Goal: Transaction & Acquisition: Purchase product/service

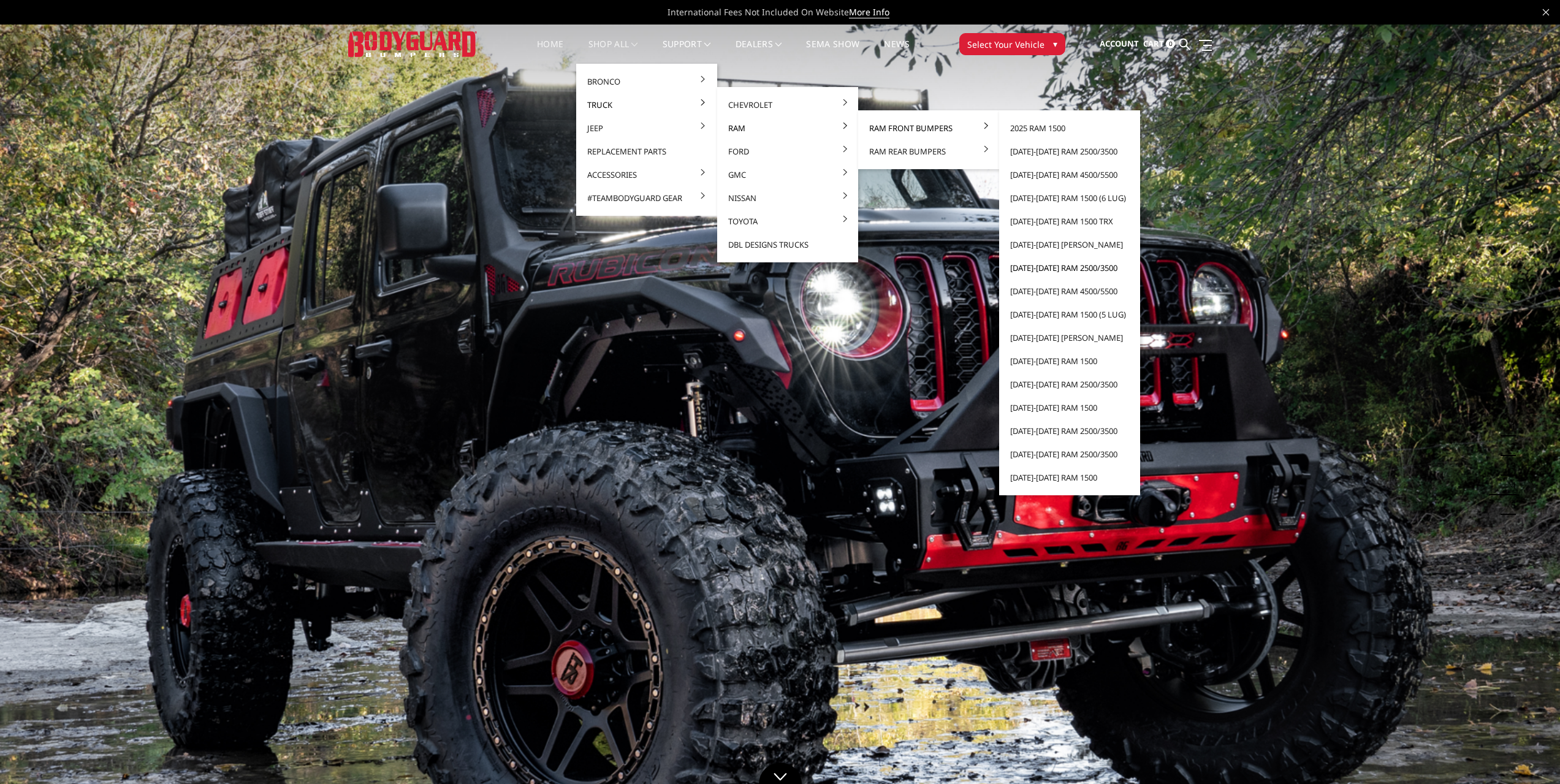
click at [1048, 267] on link "[DATE]-[DATE] Ram 2500/3500" at bounding box center [1069, 267] width 131 height 23
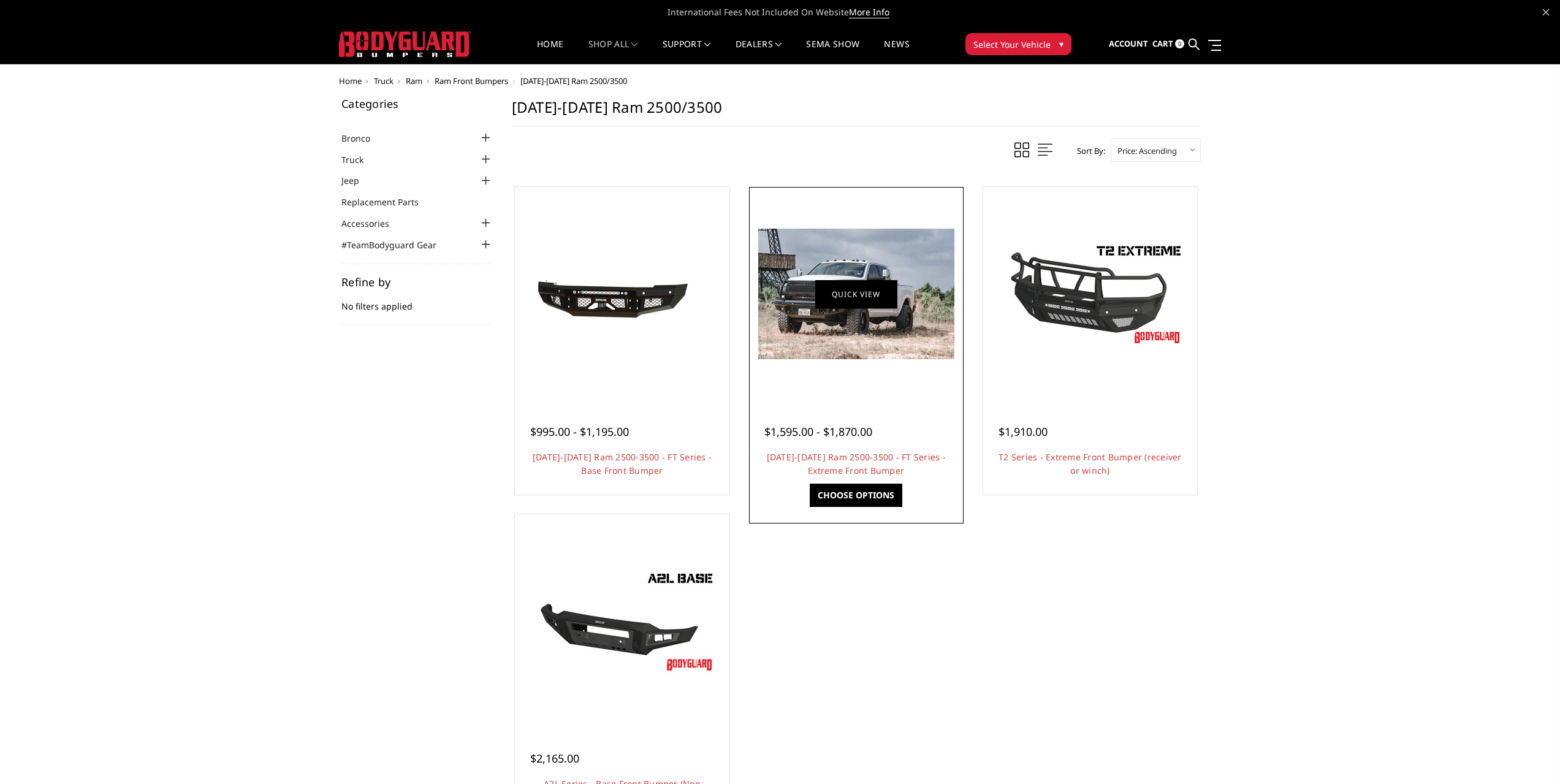
click at [892, 308] on link "Quick view" at bounding box center [856, 293] width 82 height 29
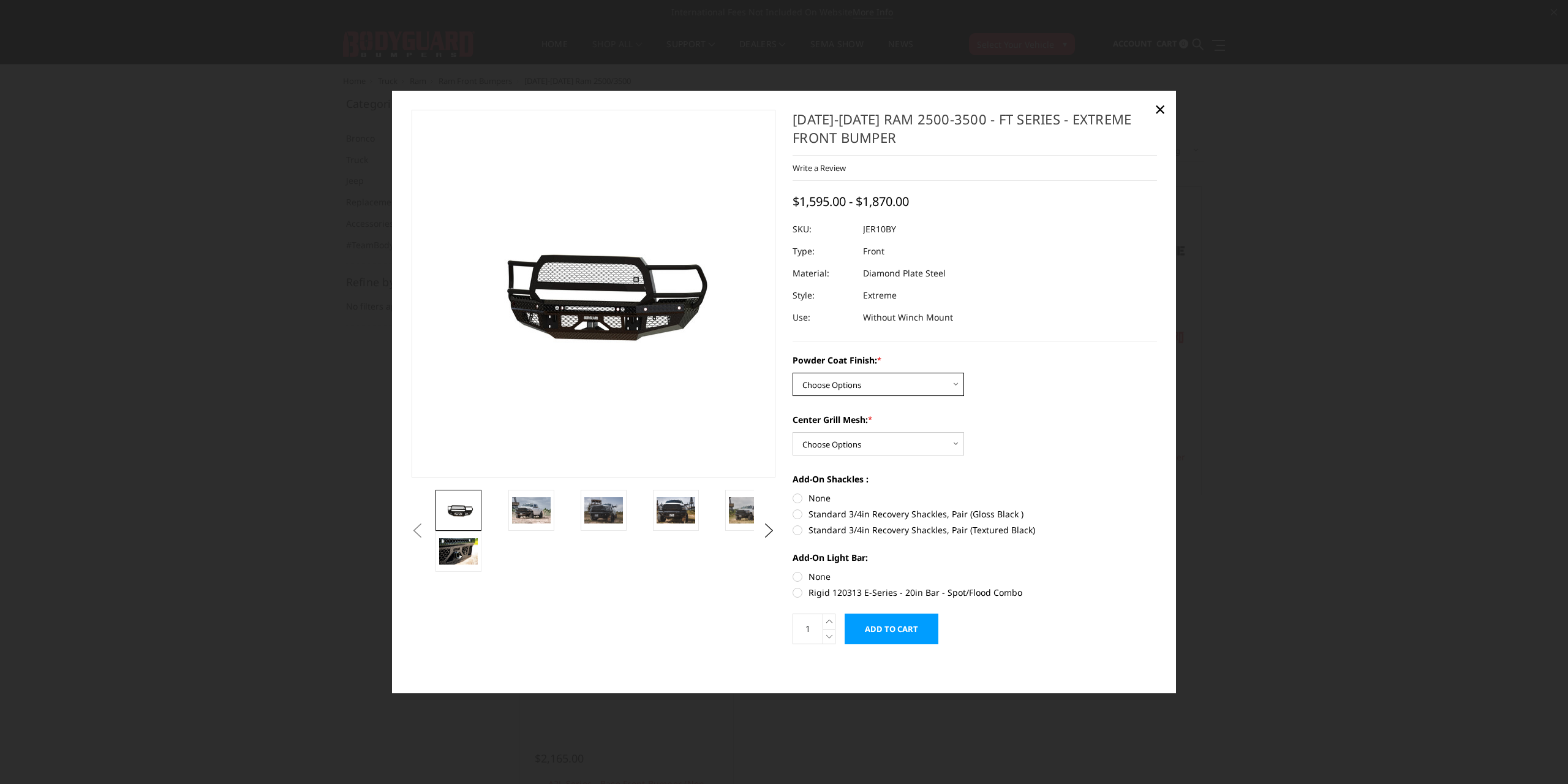
click at [865, 392] on select "Choose Options Bare Metal Gloss Black Powder Coat Textured Black Powder Coat" at bounding box center [879, 383] width 172 height 23
select select "3230"
click at [793, 372] on select "Choose Options Bare Metal Gloss Black Powder Coat Textured Black Powder Coat" at bounding box center [879, 383] width 172 height 23
click at [892, 438] on select "Choose Options WITH Expanded Metal in Center Grill WITHOUT Expanded Metal in Ce…" at bounding box center [879, 443] width 172 height 23
click at [793, 432] on select "Choose Options WITH Expanded Metal in Center Grill WITHOUT Expanded Metal in Ce…" at bounding box center [879, 443] width 172 height 23
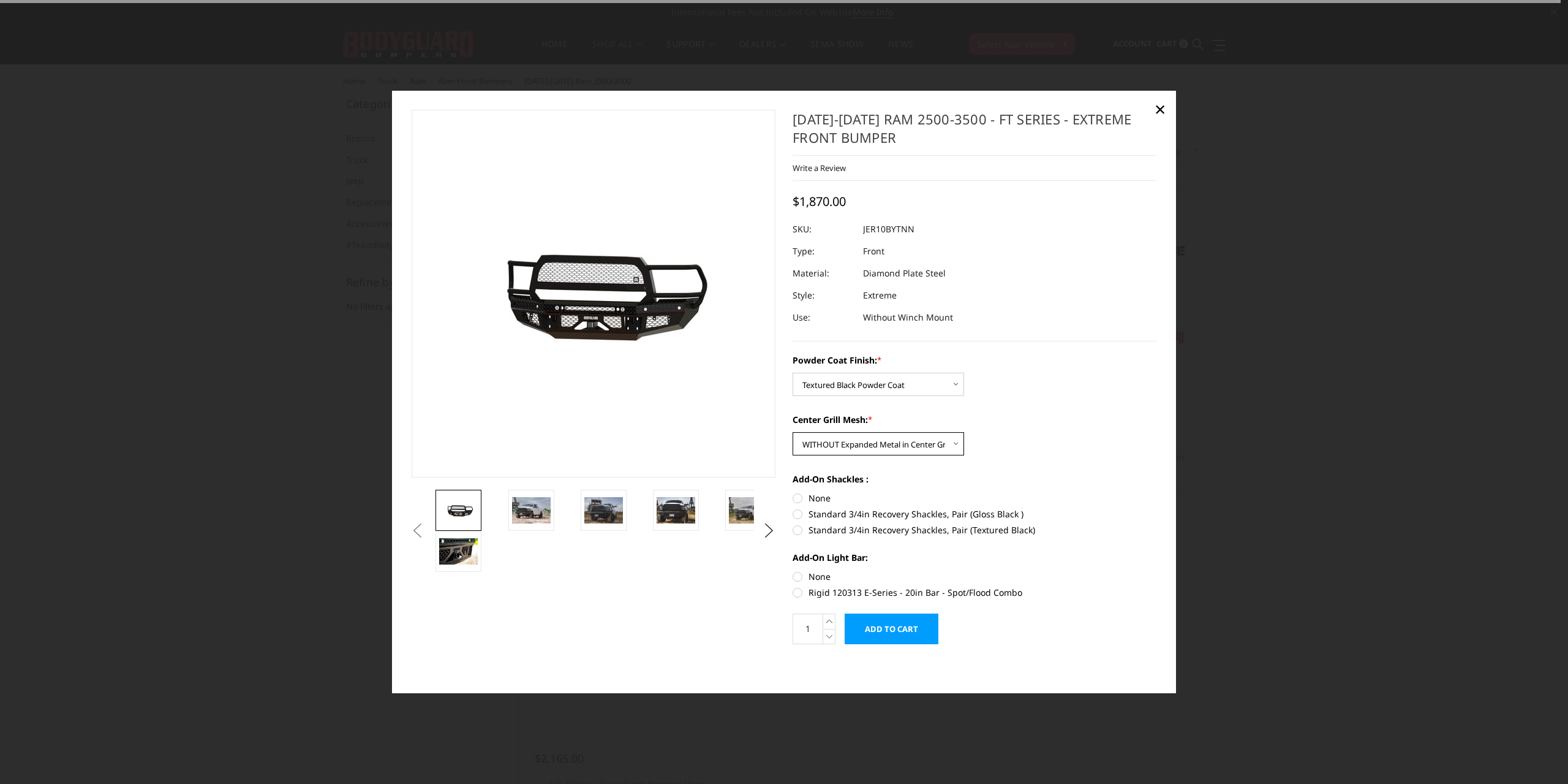
click at [875, 450] on select "Choose Options WITH Expanded Metal in Center Grill WITHOUT Expanded Metal in Ce…" at bounding box center [879, 443] width 172 height 23
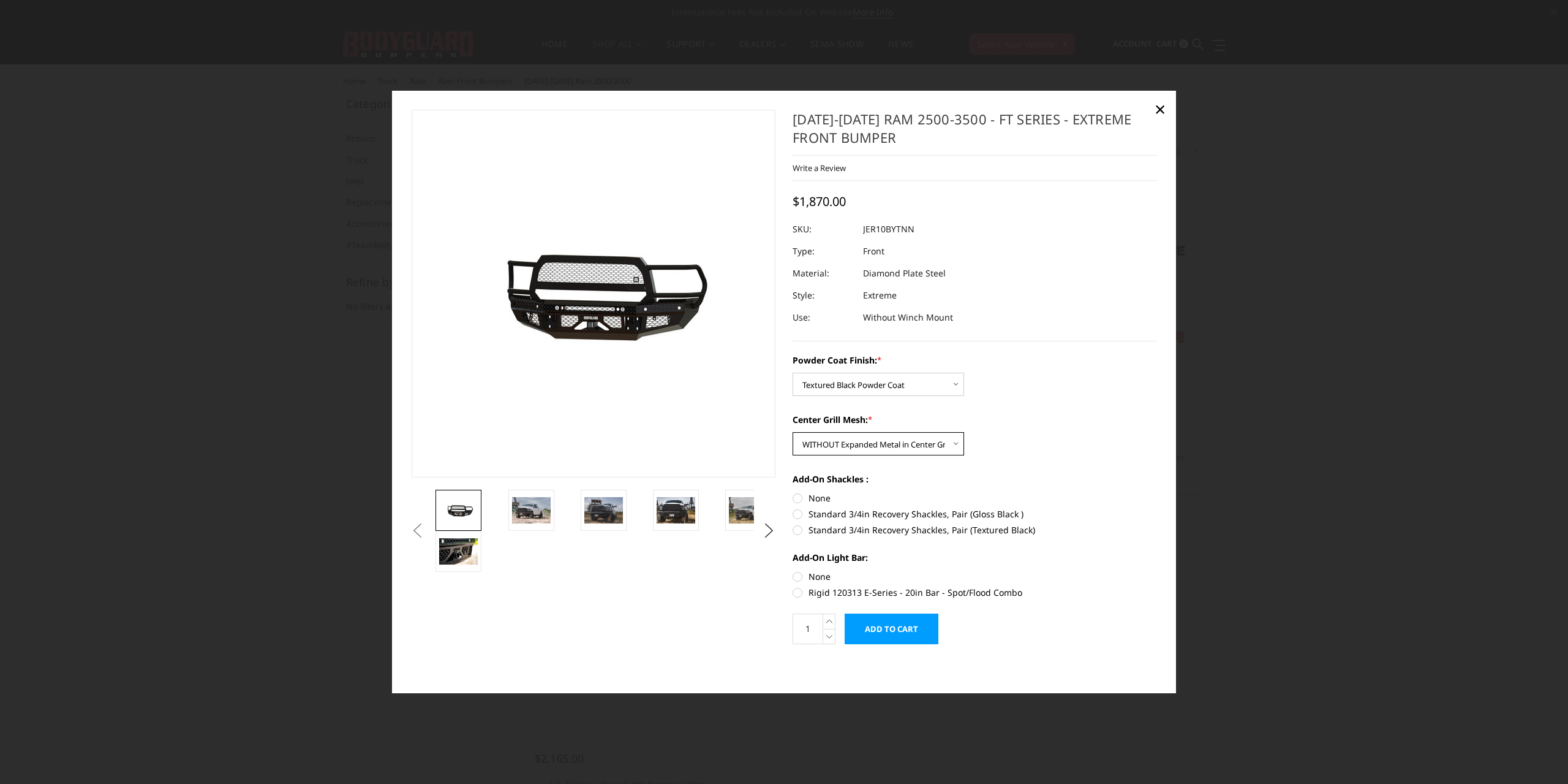
select select "3231"
click at [793, 432] on select "Choose Options WITH Expanded Metal in Center Grill WITHOUT Expanded Metal in Ce…" at bounding box center [879, 443] width 172 height 23
click at [819, 514] on label "Standard 3/4in Recovery Shackles, Pair (Gloss Black )" at bounding box center [975, 514] width 364 height 13
click at [1157, 492] on input "Standard 3/4in Recovery Shackles, Pair (Gloss Black )" at bounding box center [1157, 492] width 1 height 1
radio input "true"
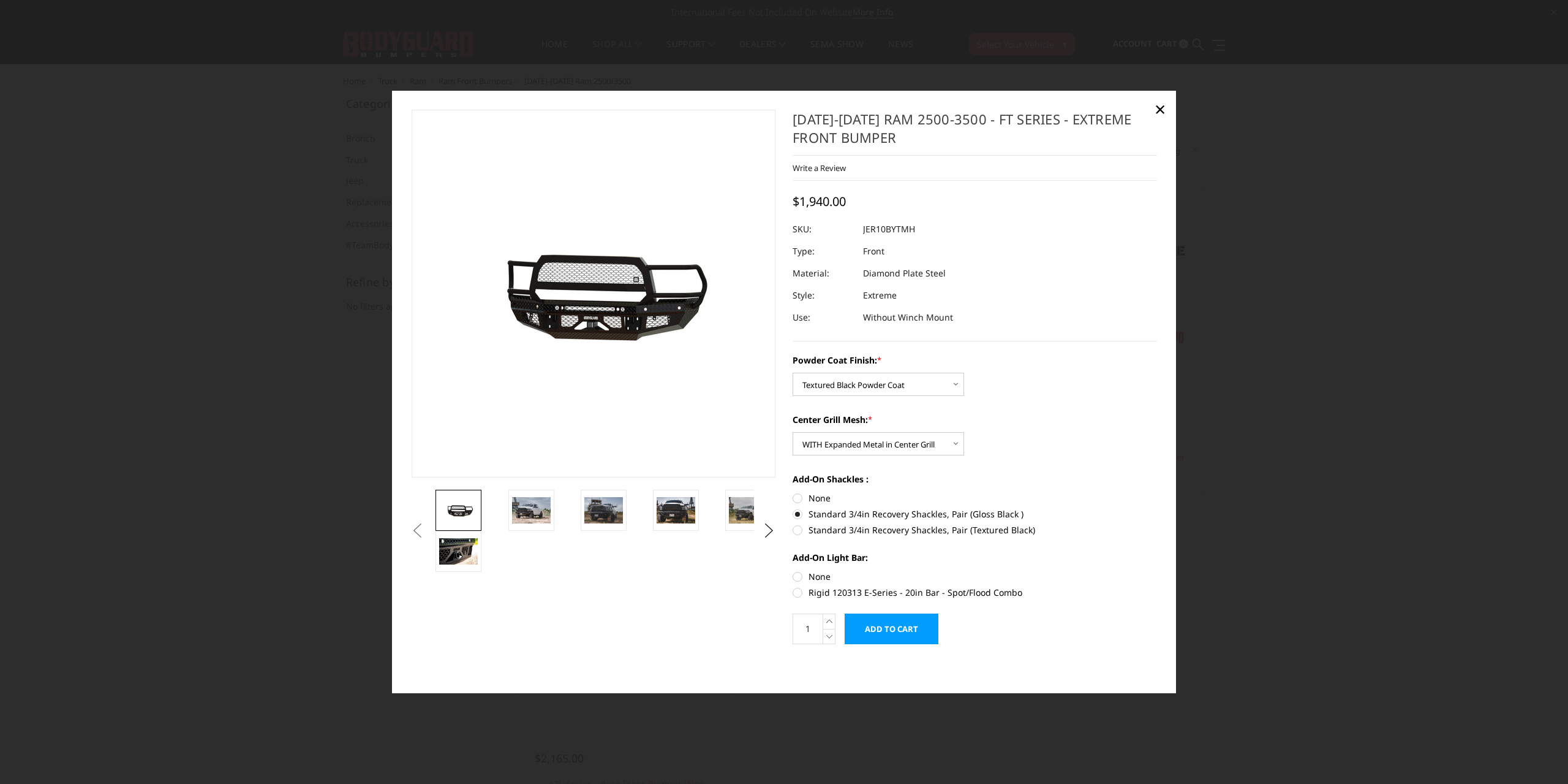
click at [817, 588] on label "Rigid 120313 E-Series - 20in Bar - Spot/Flood Combo" at bounding box center [975, 591] width 364 height 13
click at [1157, 571] on input "Rigid 120313 E-Series - 20in Bar - Spot/Flood Combo" at bounding box center [1157, 570] width 1 height 1
radio input "true"
click at [817, 588] on label "Rigid 120313 E-Series - 20in Bar - Spot/Flood Combo" at bounding box center [975, 591] width 364 height 13
click at [1157, 571] on input "Rigid 120313 E-Series - 20in Bar - Spot/Flood Combo" at bounding box center [1157, 570] width 1 height 1
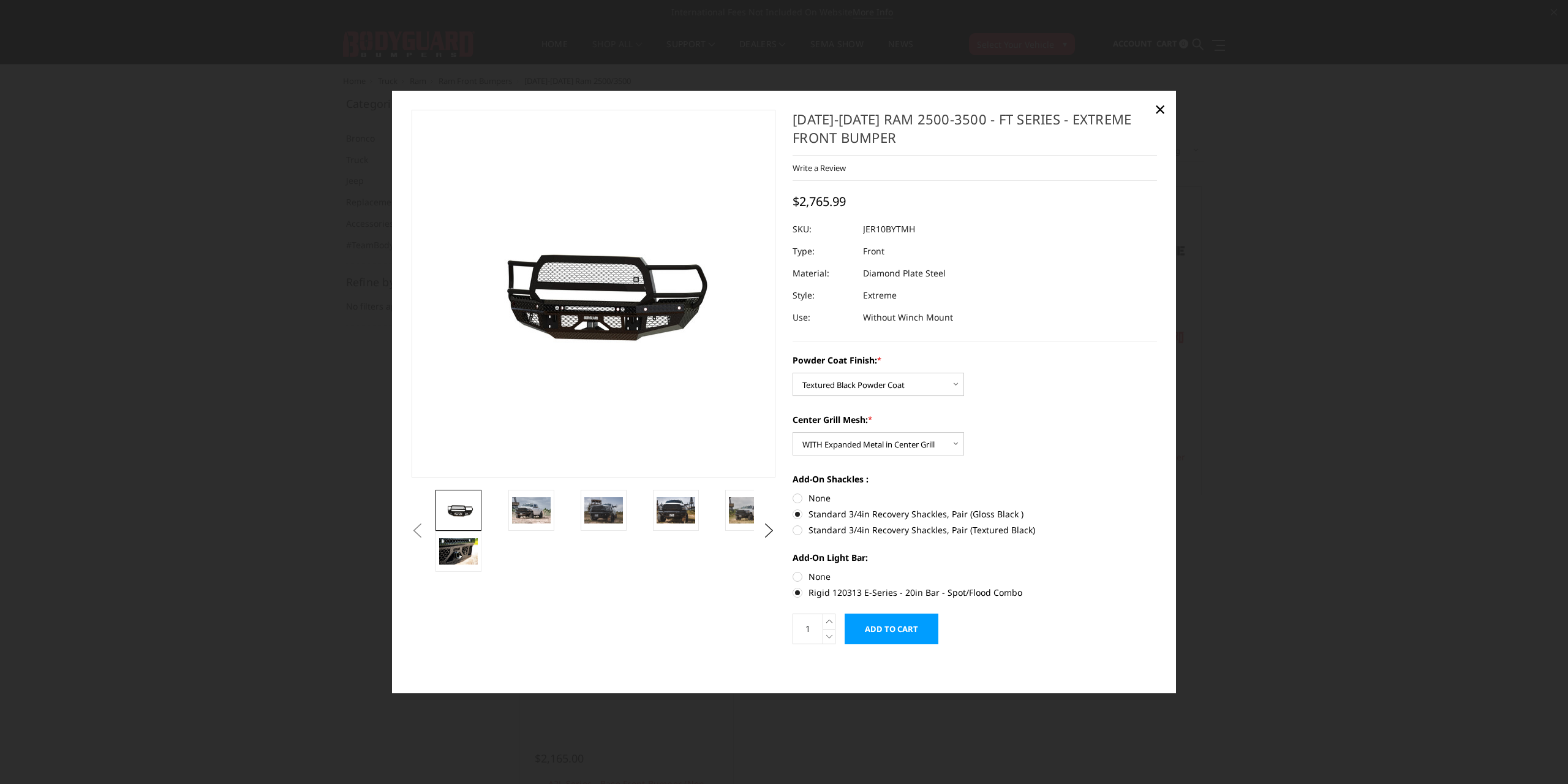
click at [814, 581] on label "None" at bounding box center [975, 576] width 364 height 13
click at [793, 571] on input "None" at bounding box center [793, 570] width 1 height 1
radio input "true"
click at [817, 500] on label "None" at bounding box center [975, 498] width 364 height 13
click at [793, 492] on input "None" at bounding box center [793, 492] width 1 height 1
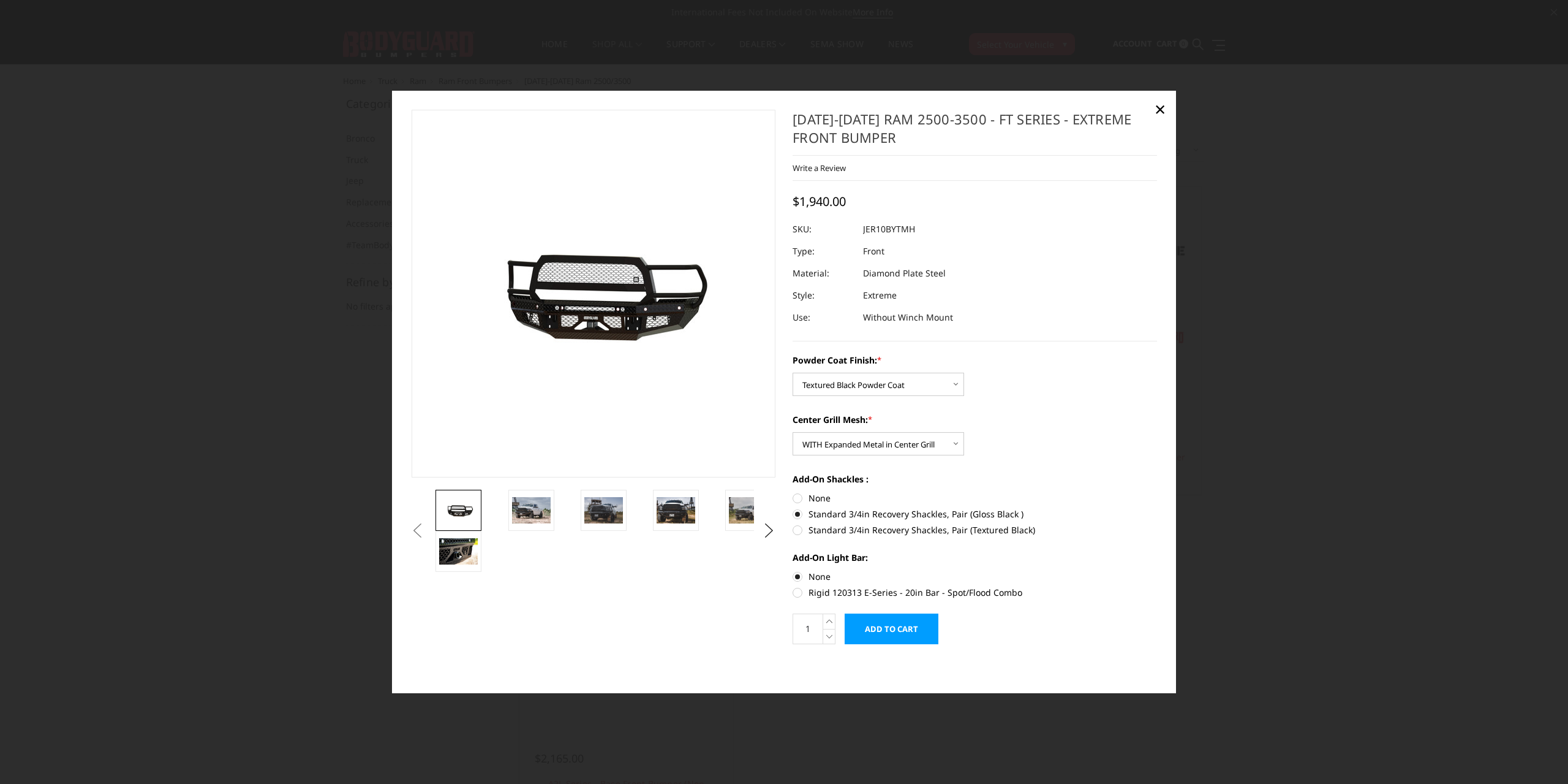
radio input "true"
click at [844, 439] on select "Choose Options WITH Expanded Metal in Center Grill WITHOUT Expanded Metal in Ce…" at bounding box center [879, 443] width 172 height 23
click at [793, 432] on select "Choose Options WITH Expanded Metal in Center Grill WITHOUT Expanded Metal in Ce…" at bounding box center [879, 443] width 172 height 23
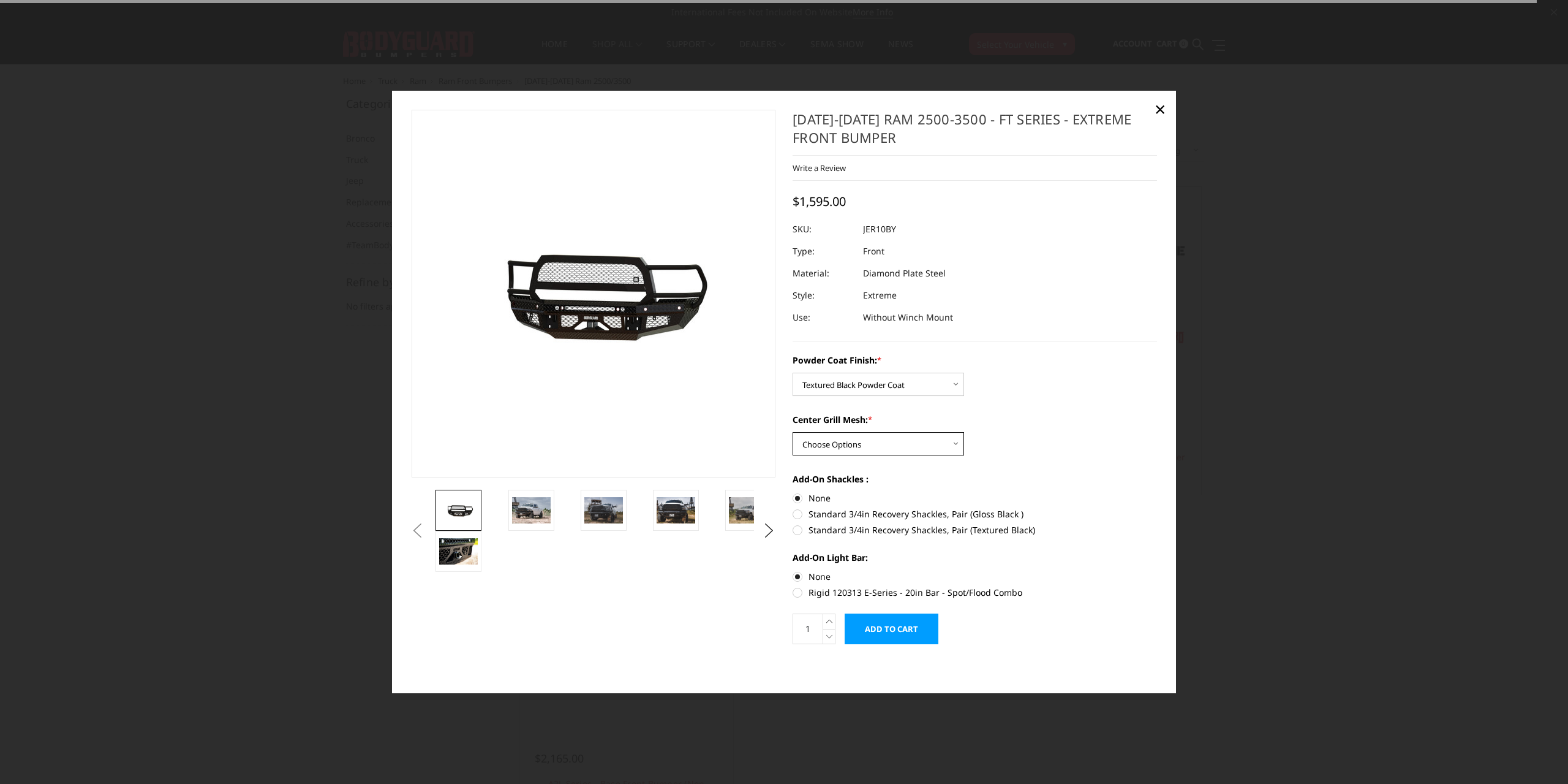
click at [849, 450] on select "Choose Options WITH Expanded Metal in Center Grill WITHOUT Expanded Metal in Ce…" at bounding box center [879, 443] width 172 height 23
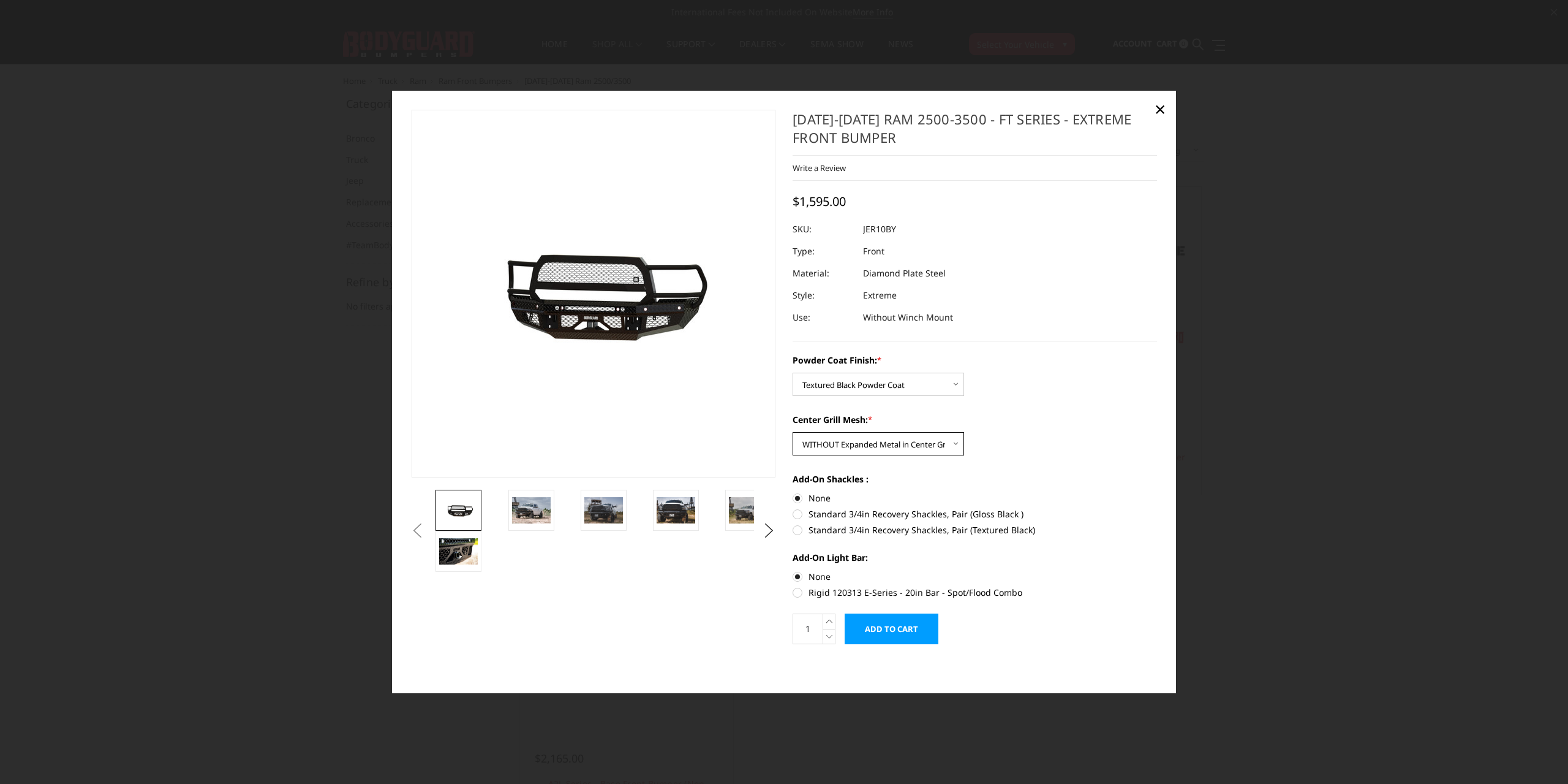
click at [793, 432] on select "Choose Options WITH Expanded Metal in Center Grill WITHOUT Expanded Metal in Ce…" at bounding box center [879, 443] width 172 height 23
click at [864, 442] on select "Choose Options WITH Expanded Metal in Center Grill WITHOUT Expanded Metal in Ce…" at bounding box center [879, 443] width 172 height 23
click at [793, 432] on select "Choose Options WITH Expanded Metal in Center Grill WITHOUT Expanded Metal in Ce…" at bounding box center [879, 443] width 172 height 23
click at [862, 449] on select "Choose Options WITH Expanded Metal in Center Grill WITHOUT Expanded Metal in Ce…" at bounding box center [879, 443] width 172 height 23
select select "3232"
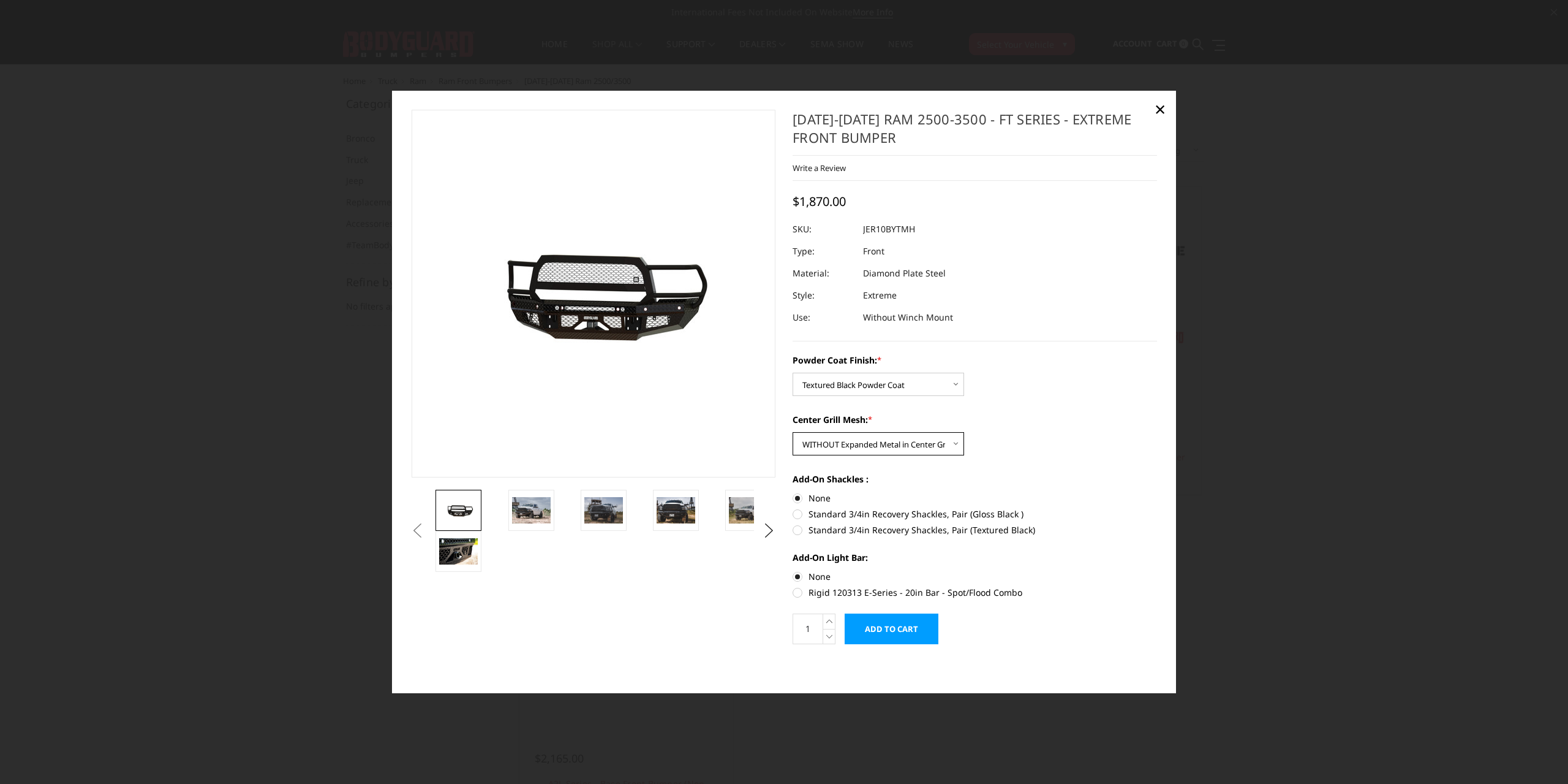
click at [793, 432] on select "Choose Options WITH Expanded Metal in Center Grill WITHOUT Expanded Metal in Ce…" at bounding box center [879, 443] width 172 height 23
click at [860, 444] on select "Choose Options WITH Expanded Metal in Center Grill WITHOUT Expanded Metal in Ce…" at bounding box center [879, 443] width 172 height 23
click at [867, 380] on select "Choose Options Bare Metal Gloss Black Powder Coat Textured Black Powder Coat" at bounding box center [879, 383] width 172 height 23
click at [793, 372] on select "Choose Options Bare Metal Gloss Black Powder Coat Textured Black Powder Coat" at bounding box center [879, 383] width 172 height 23
click at [866, 388] on select "Choose Options Bare Metal Gloss Black Powder Coat Textured Black Powder Coat" at bounding box center [879, 383] width 172 height 23
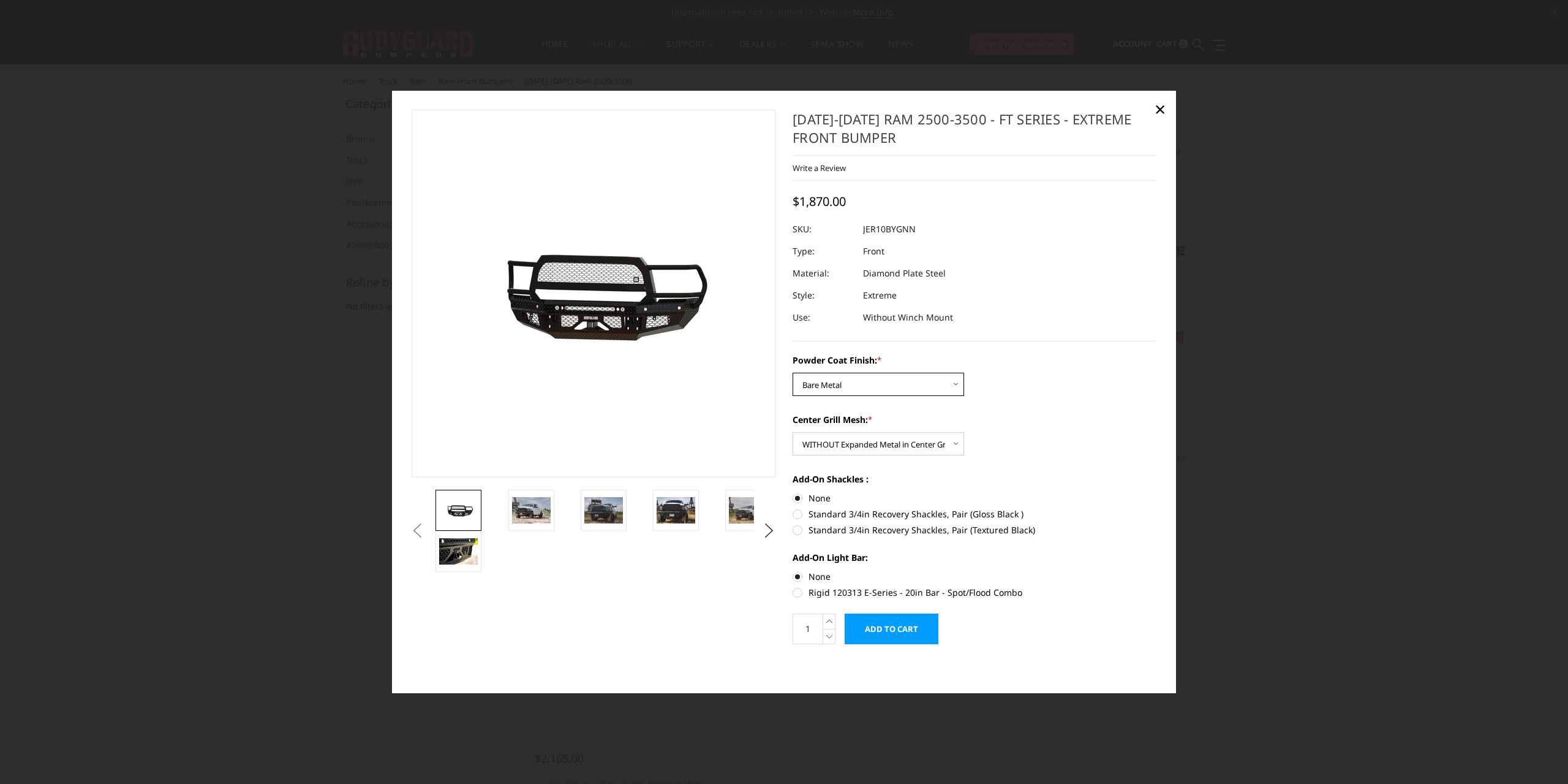
click at [793, 372] on select "Choose Options Bare Metal Gloss Black Powder Coat Textured Black Powder Coat" at bounding box center [879, 383] width 172 height 23
click at [866, 377] on select "Choose Options Bare Metal Gloss Black Powder Coat Textured Black Powder Coat" at bounding box center [879, 383] width 172 height 23
select select "3229"
click at [793, 372] on select "Choose Options Bare Metal Gloss Black Powder Coat Textured Black Powder Coat" at bounding box center [879, 383] width 172 height 23
click at [867, 445] on select "Choose Options WITH Expanded Metal in Center Grill WITHOUT Expanded Metal in Ce…" at bounding box center [879, 443] width 172 height 23
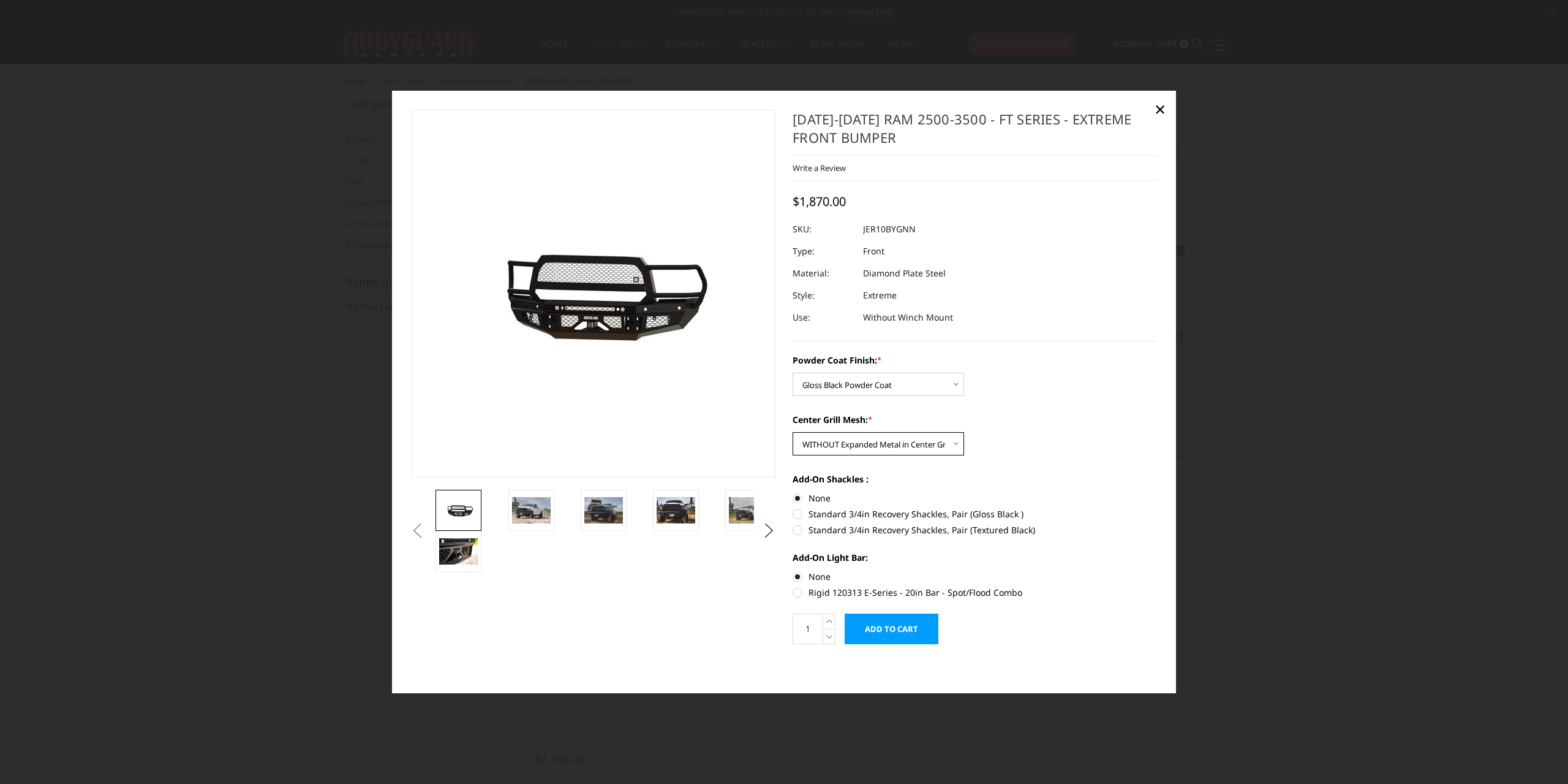
select select "3231"
click at [793, 432] on select "Choose Options WITH Expanded Metal in Center Grill WITHOUT Expanded Metal in Ce…" at bounding box center [879, 443] width 172 height 23
click at [811, 509] on label "Standard 3/4in Recovery Shackles, Pair (Gloss Black )" at bounding box center [975, 514] width 364 height 13
click at [1157, 492] on input "Standard 3/4in Recovery Shackles, Pair (Gloss Black )" at bounding box center [1157, 492] width 1 height 1
radio input "true"
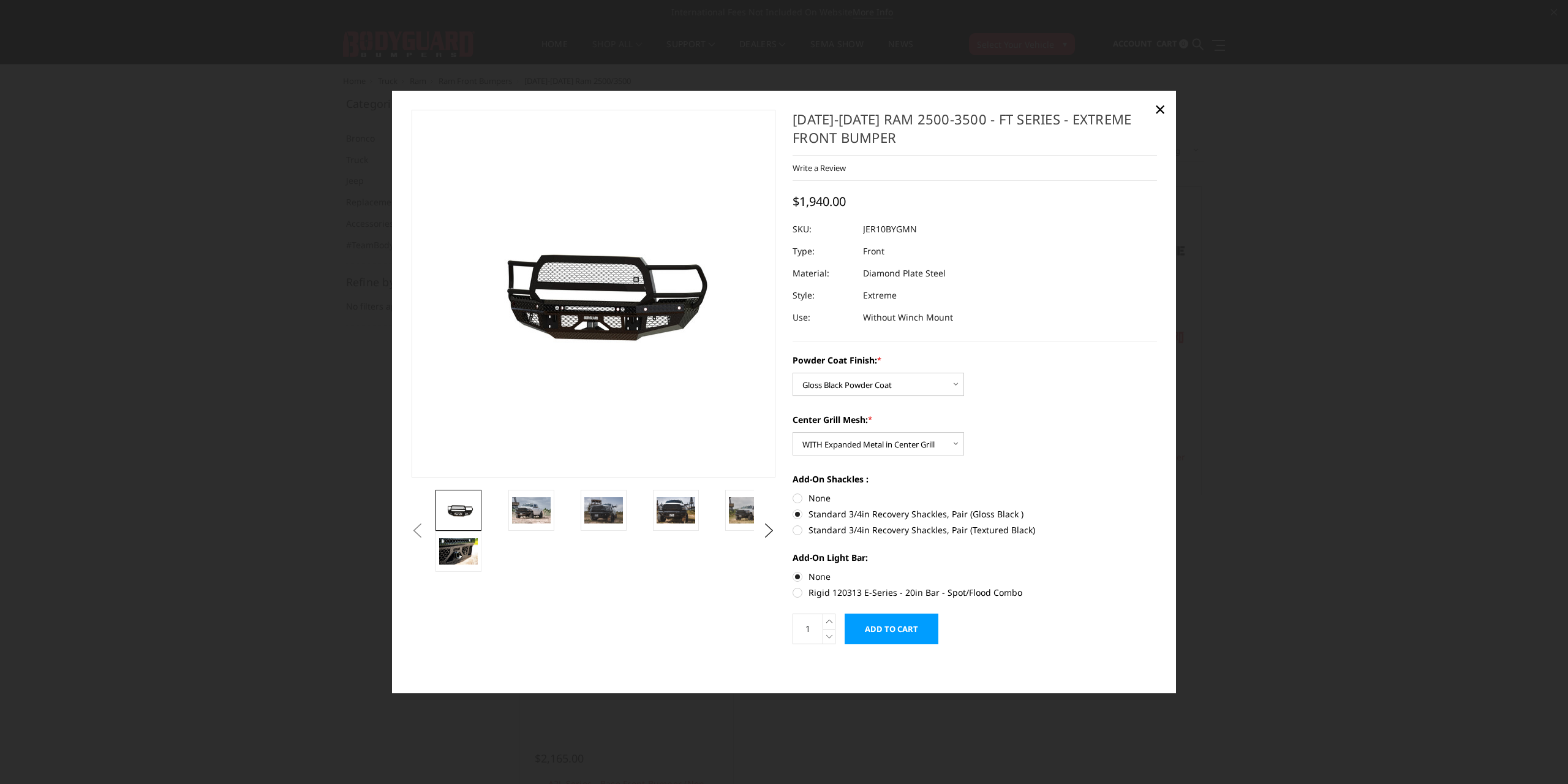
click at [835, 527] on label "Standard 3/4in Recovery Shackles, Pair (Textured Black)" at bounding box center [975, 530] width 364 height 13
click at [1157, 508] on input "Standard 3/4in Recovery Shackles, Pair (Textured Black)" at bounding box center [1157, 508] width 1 height 1
radio input "true"
click at [828, 508] on label "Standard 3/4in Recovery Shackles, Pair (Gloss Black )" at bounding box center [975, 514] width 364 height 13
click at [1157, 492] on input "Standard 3/4in Recovery Shackles, Pair (Gloss Black )" at bounding box center [1157, 492] width 1 height 1
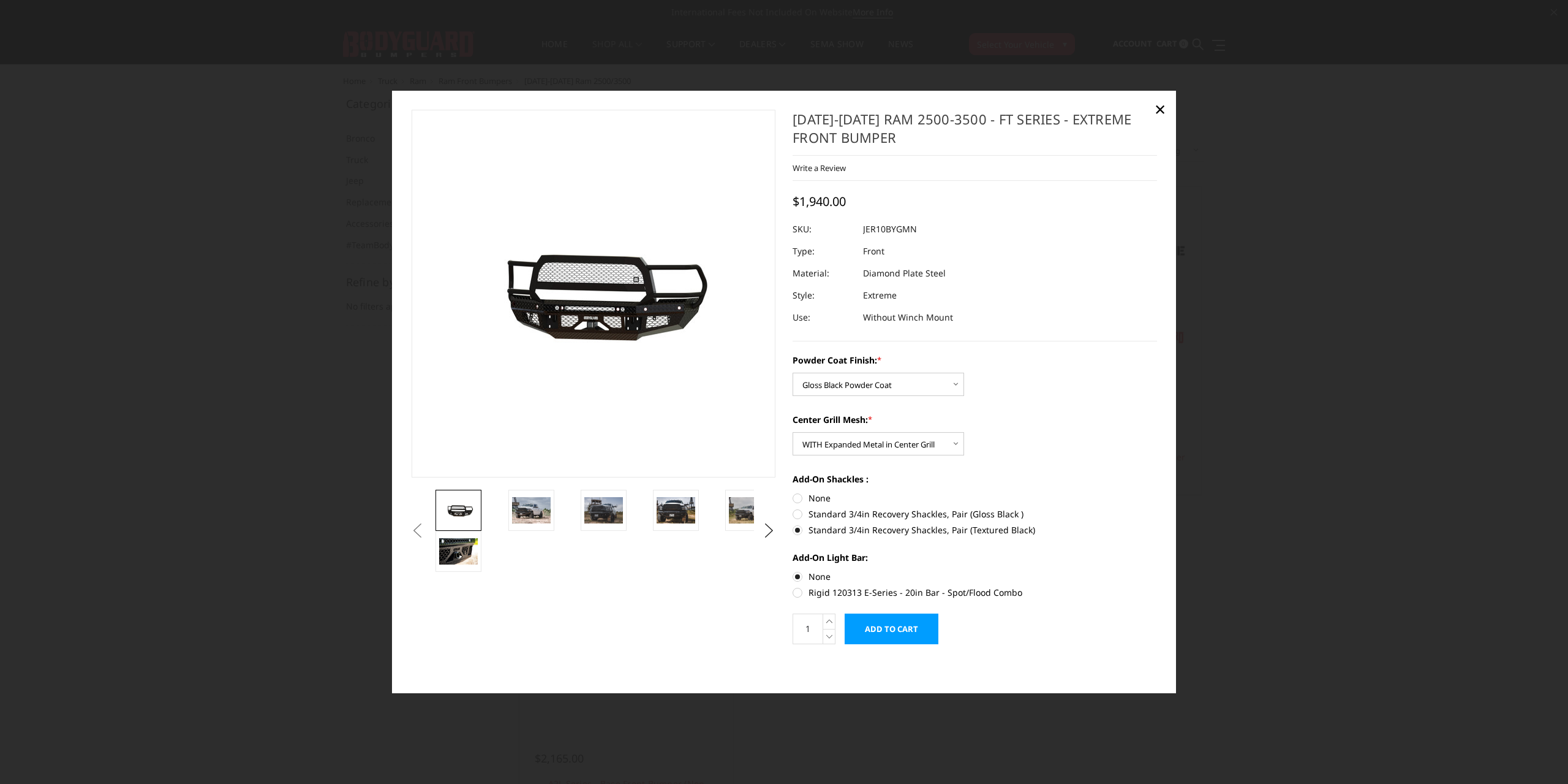
radio input "true"
drag, startPoint x: 547, startPoint y: 504, endPoint x: 565, endPoint y: 508, distance: 18.4
click at [547, 505] on img at bounding box center [531, 511] width 39 height 26
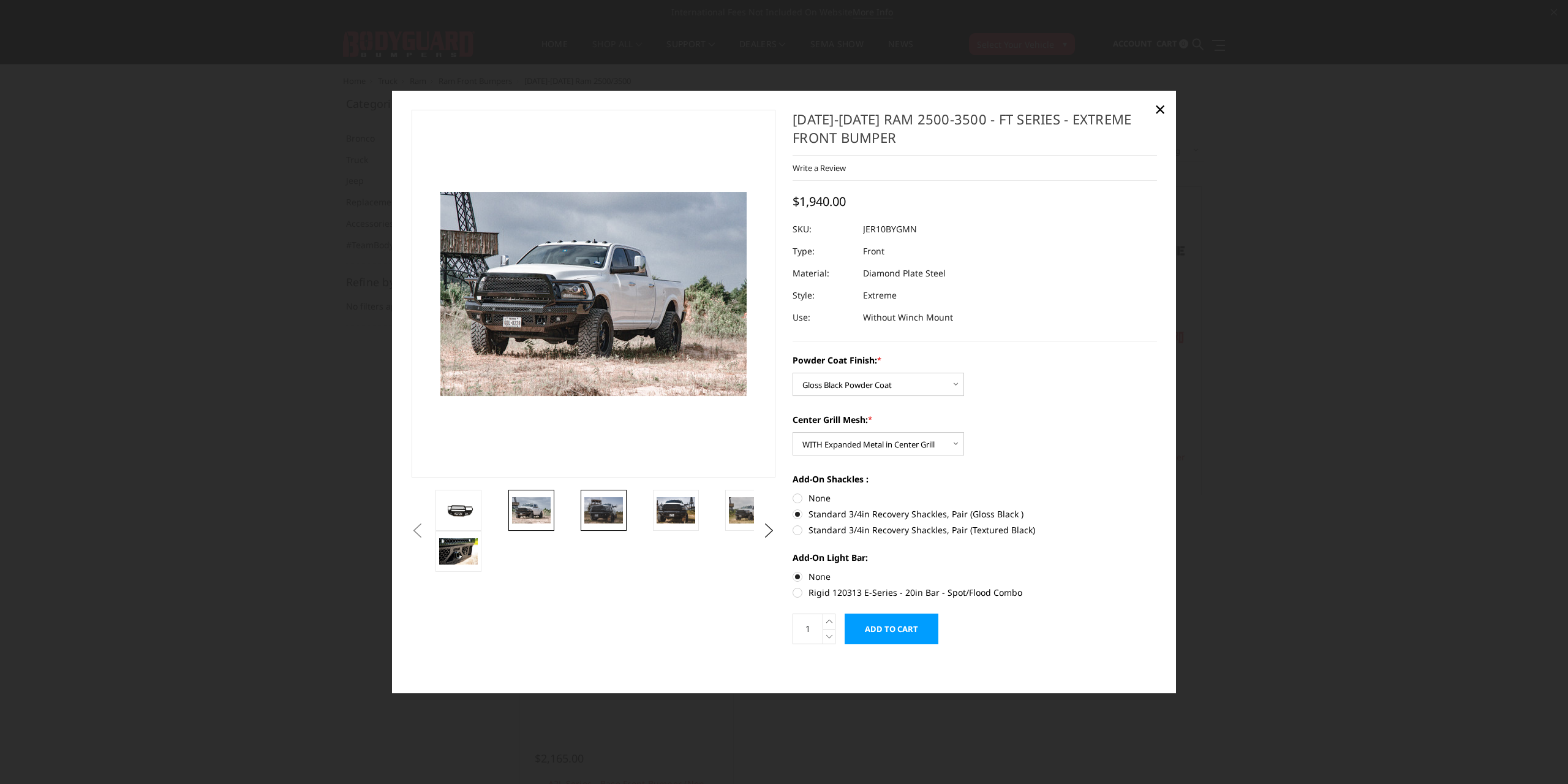
click at [599, 508] on img at bounding box center [603, 511] width 39 height 26
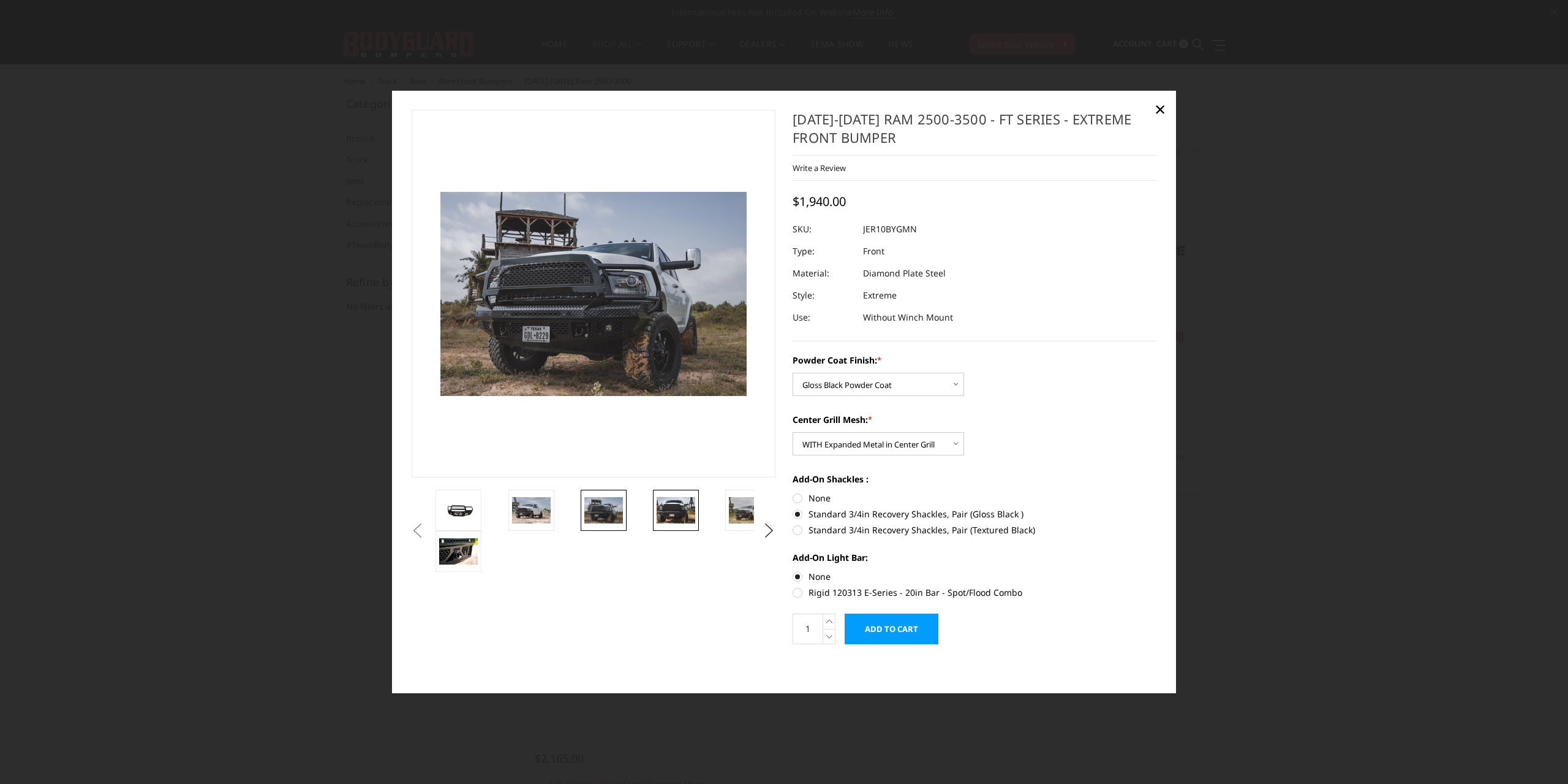
click at [653, 517] on link at bounding box center [676, 510] width 46 height 41
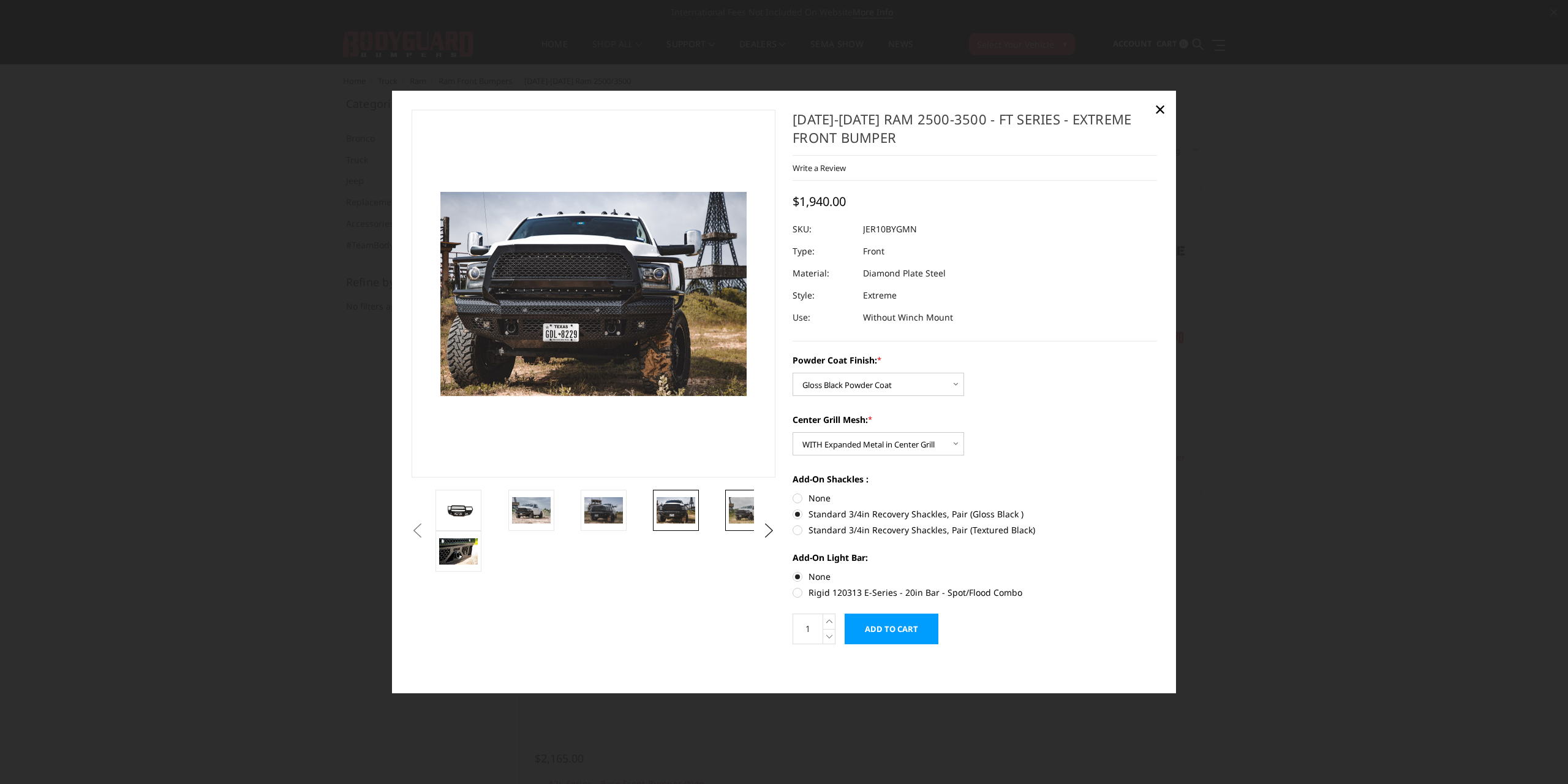
click at [731, 527] on link at bounding box center [748, 510] width 46 height 41
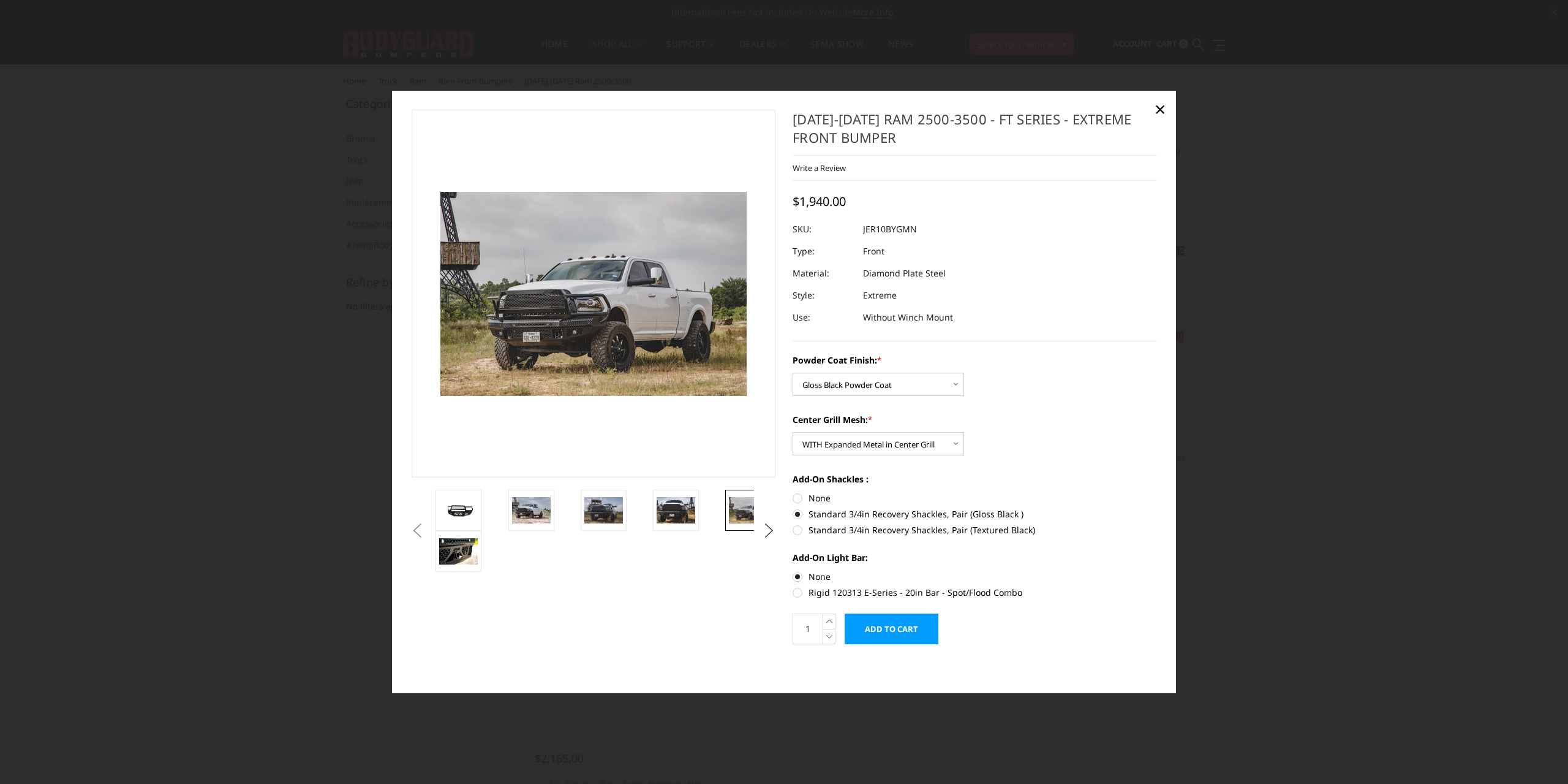
click at [771, 527] on button "Next" at bounding box center [769, 531] width 18 height 18
click at [774, 530] on ul "Previous Next" at bounding box center [593, 510] width 370 height 41
click at [715, 516] on img at bounding box center [715, 511] width 39 height 26
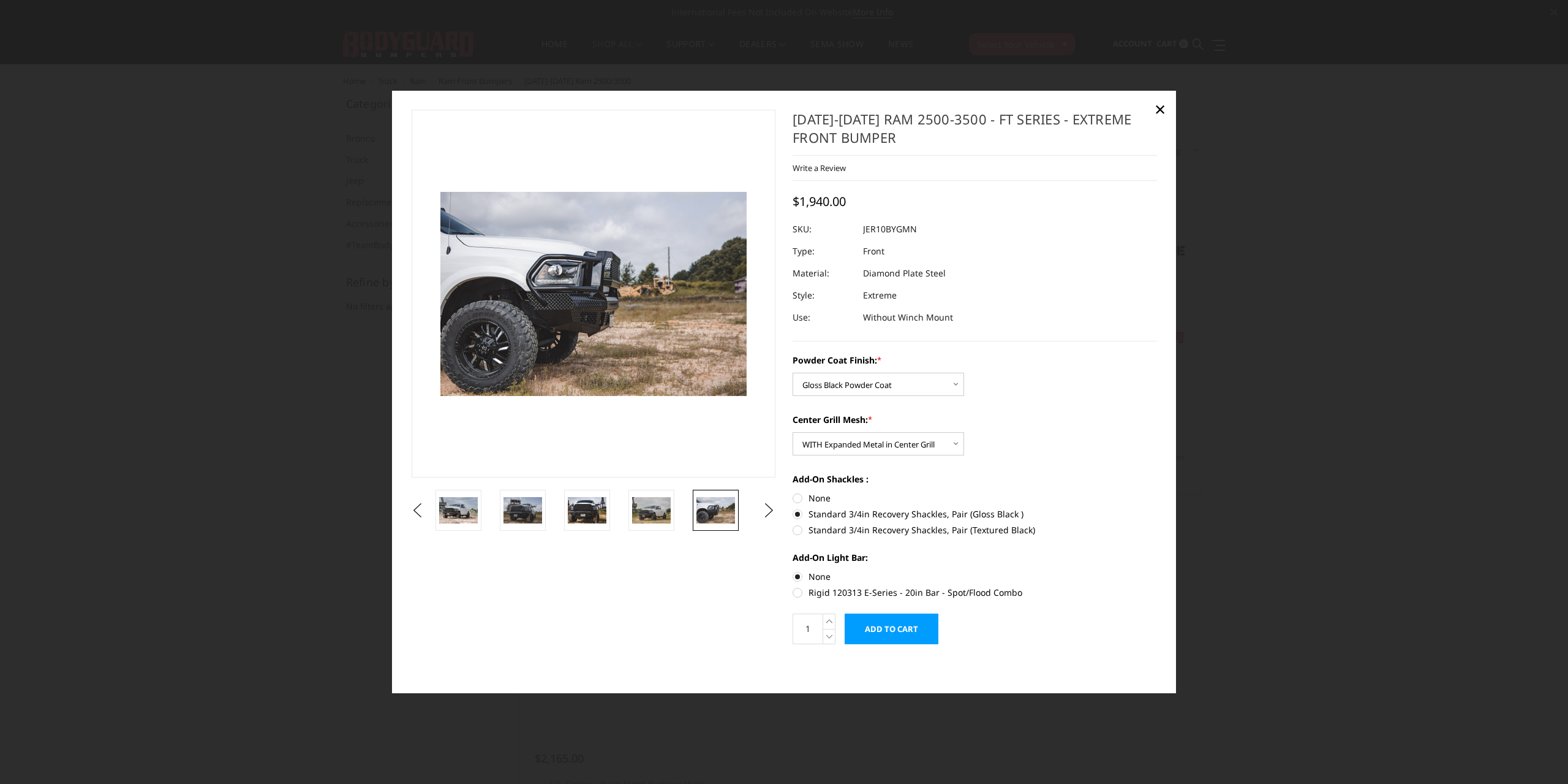
click at [777, 524] on ul "Previous Next" at bounding box center [593, 510] width 370 height 41
click at [765, 511] on button "Next" at bounding box center [769, 510] width 18 height 18
click at [727, 505] on img at bounding box center [715, 511] width 39 height 26
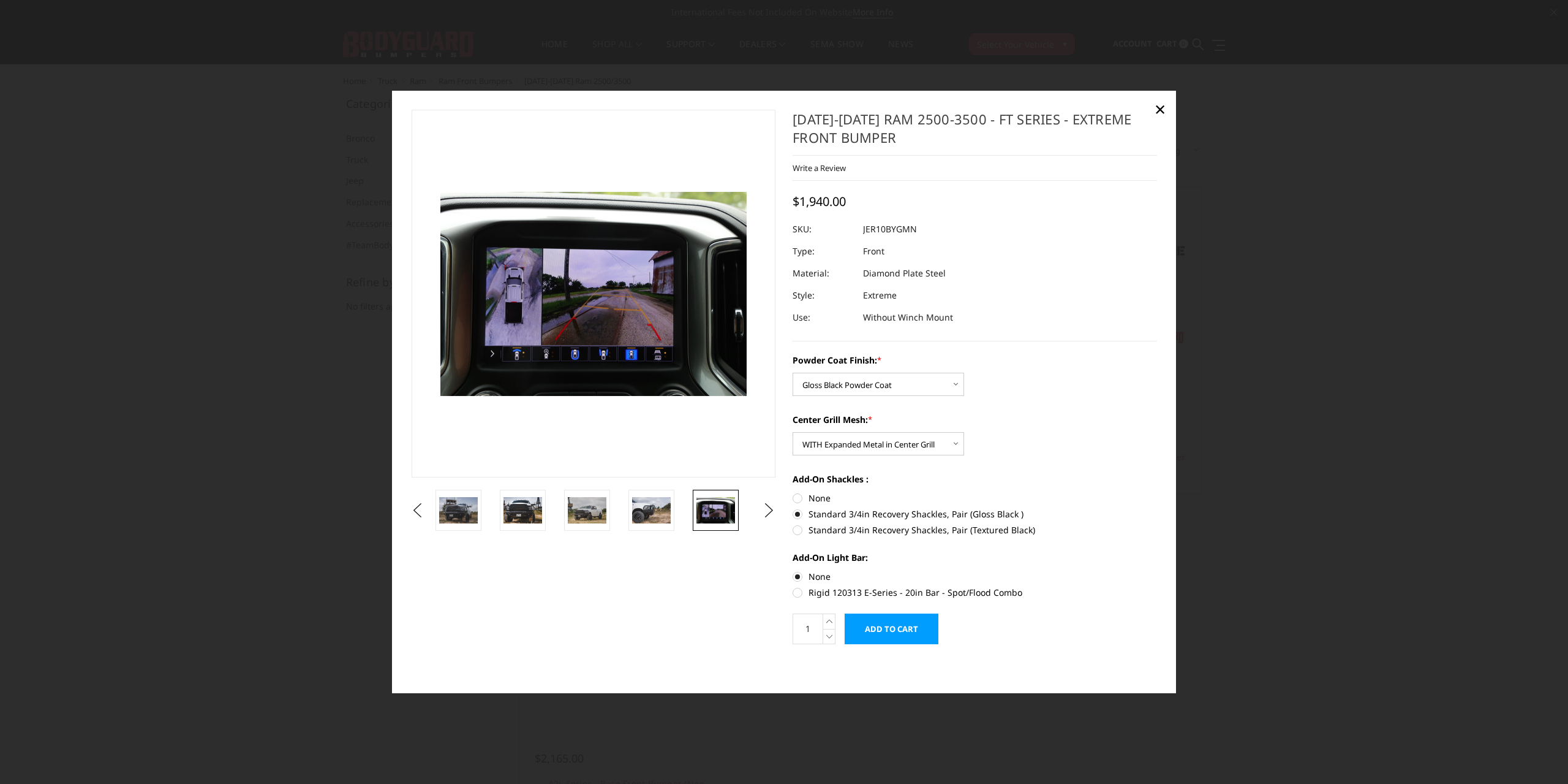
drag, startPoint x: 712, startPoint y: 508, endPoint x: 729, endPoint y: 512, distance: 17.5
click at [712, 509] on img at bounding box center [715, 511] width 39 height 26
click at [766, 516] on button "Next" at bounding box center [769, 510] width 18 height 18
click at [709, 510] on img at bounding box center [715, 511] width 39 height 26
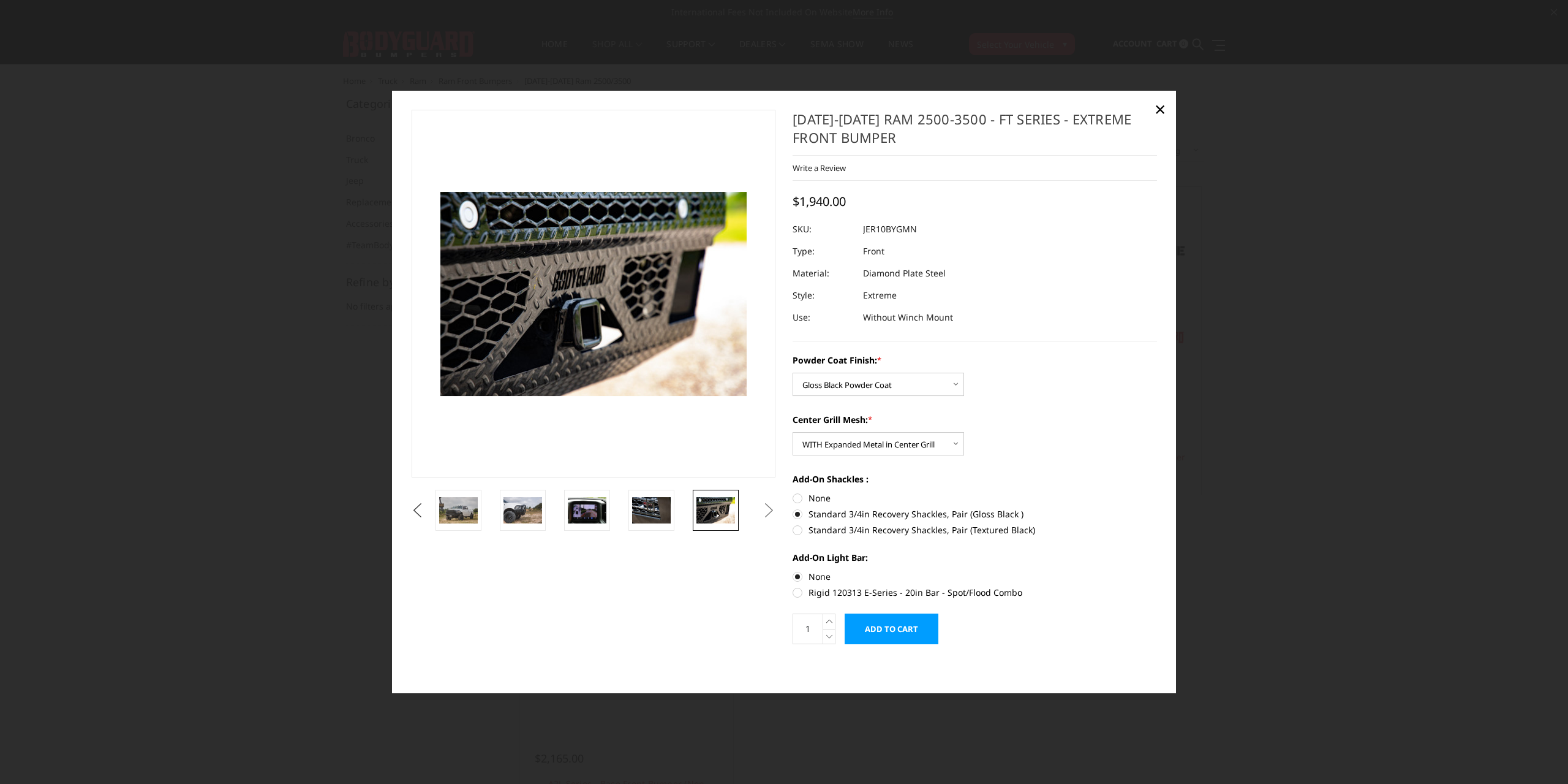
click at [427, 505] on button "Previous" at bounding box center [418, 510] width 18 height 18
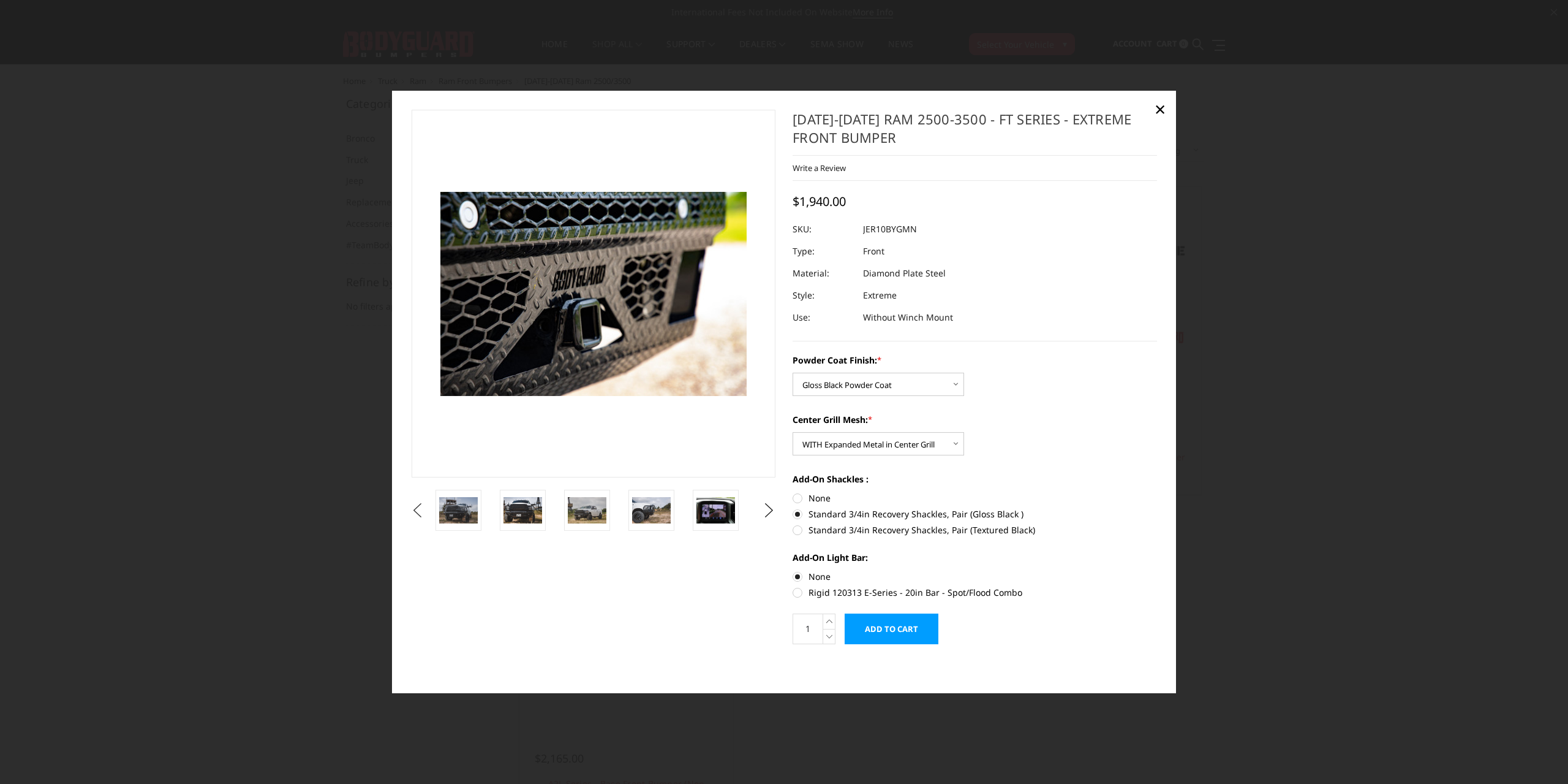
click at [427, 505] on button "Previous" at bounding box center [418, 510] width 18 height 18
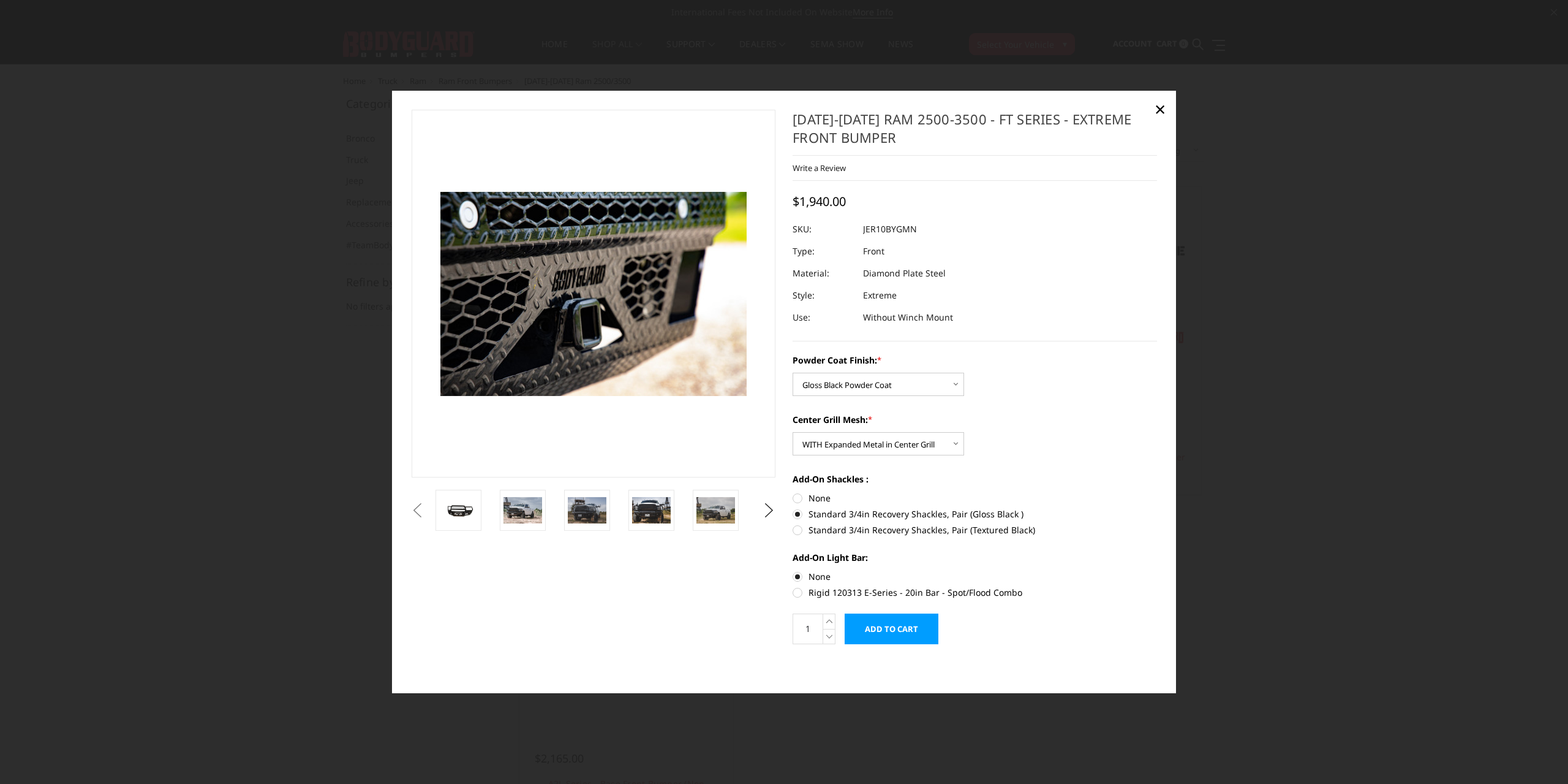
click at [427, 505] on button "Previous" at bounding box center [418, 510] width 18 height 18
click at [427, 511] on button "Previous" at bounding box center [418, 510] width 18 height 18
click at [472, 511] on img at bounding box center [458, 509] width 39 height 17
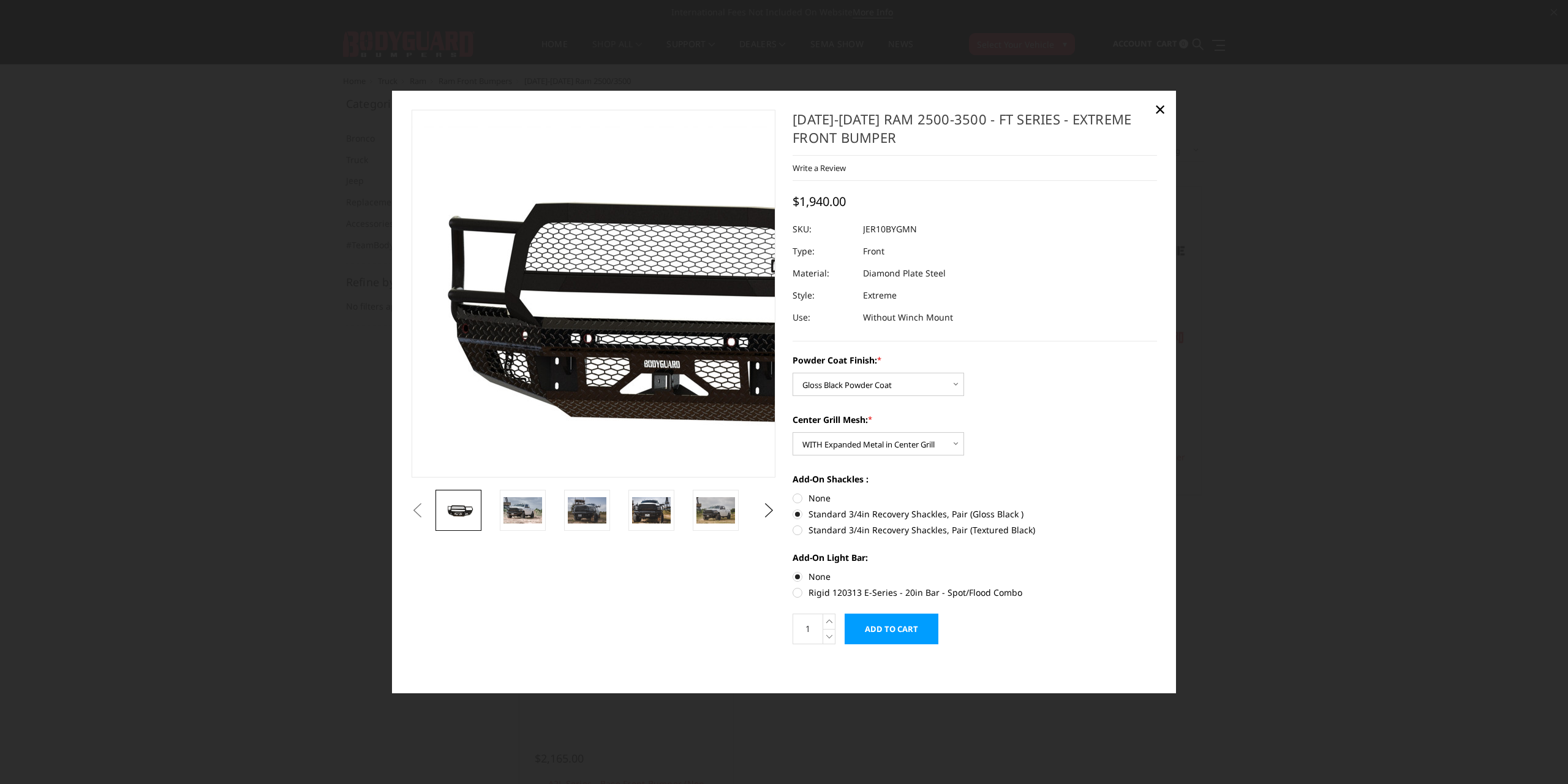
click at [529, 475] on img at bounding box center [669, 302] width 784 height 352
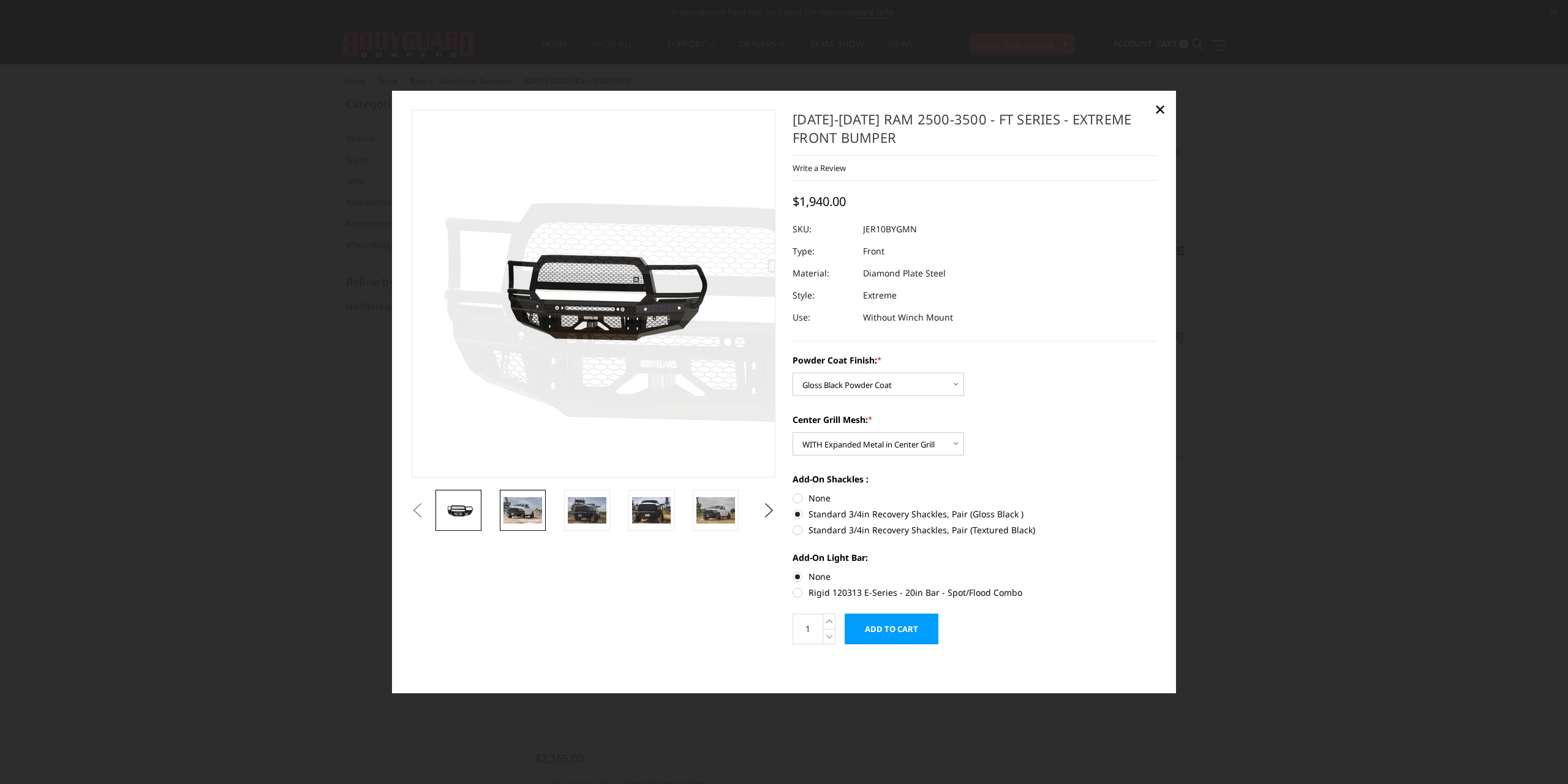
click at [538, 501] on img at bounding box center [523, 511] width 39 height 26
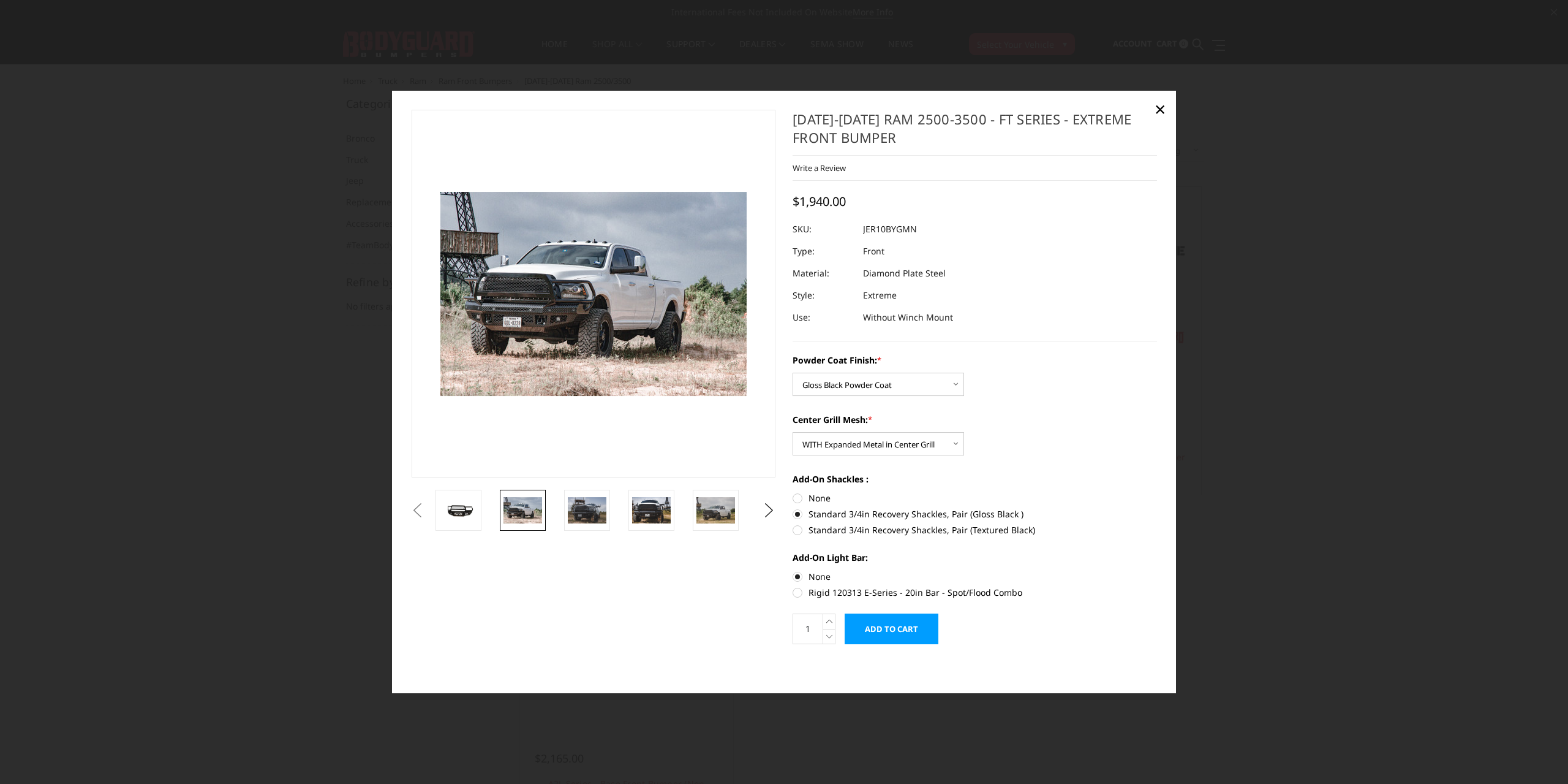
click at [1147, 99] on div "Previous Next ×" at bounding box center [784, 392] width 784 height 602
click at [1155, 107] on span "×" at bounding box center [1160, 109] width 11 height 26
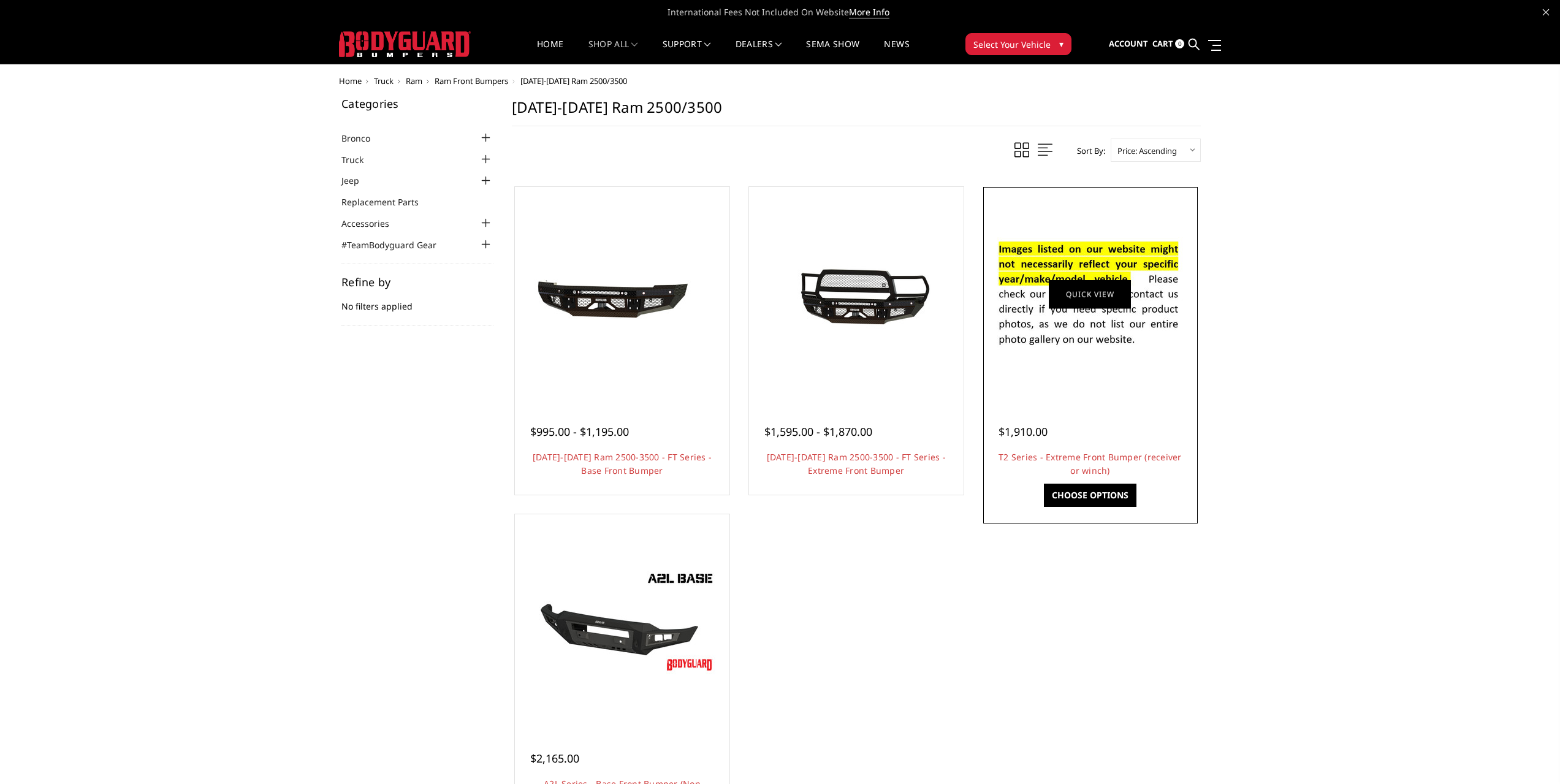
click at [1089, 301] on link "Quick view" at bounding box center [1090, 293] width 82 height 29
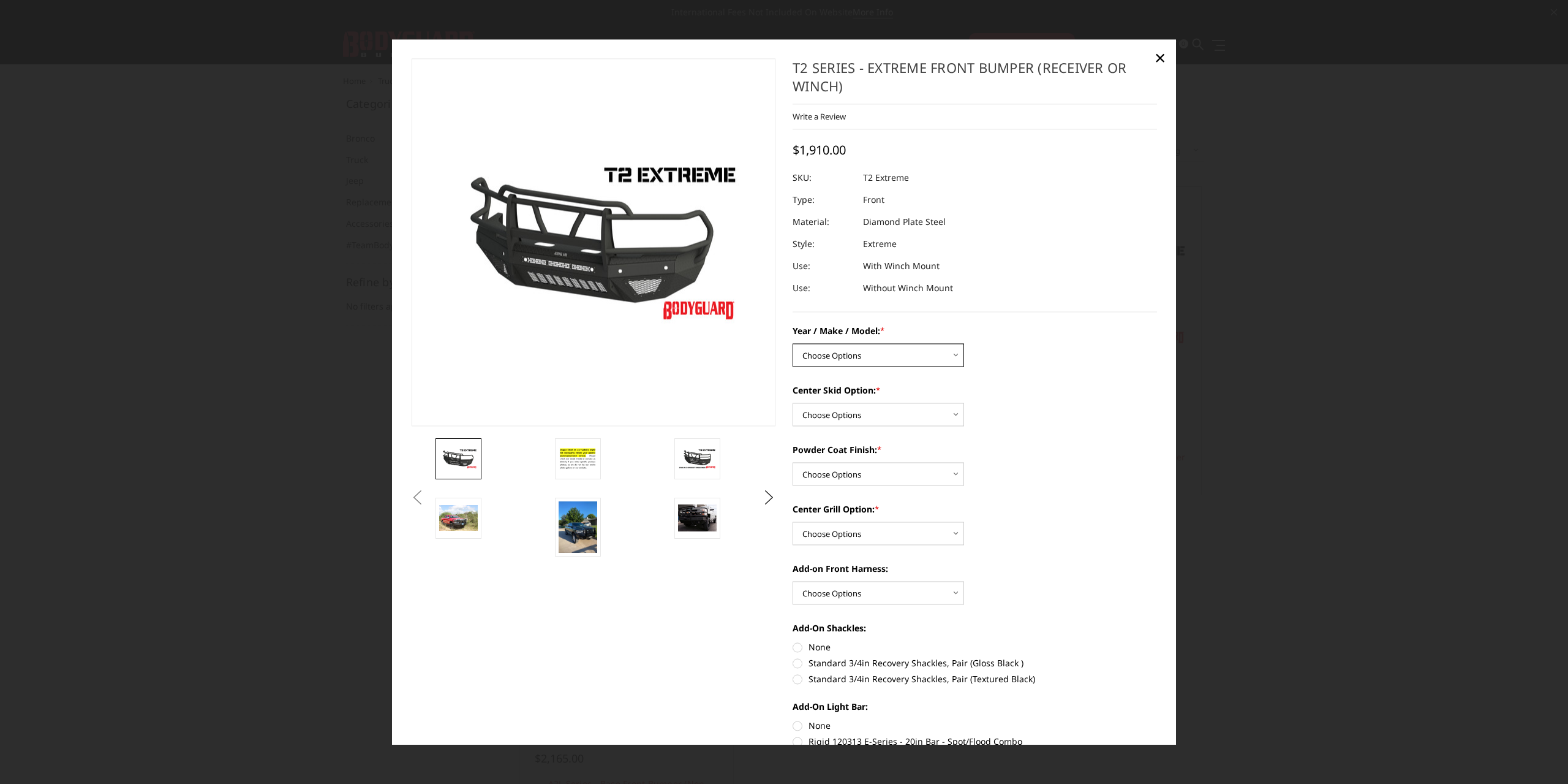
click at [823, 359] on select "Choose Options Chevrolet 19-21 1500 Chevrolet 15-19 2500 / 3500 Chevrolet 20-23…" at bounding box center [879, 354] width 172 height 23
select select "1445"
click at [793, 343] on select "Choose Options Chevrolet 19-21 1500 Chevrolet 15-19 2500 / 3500 Chevrolet 20-23…" at bounding box center [879, 354] width 172 height 23
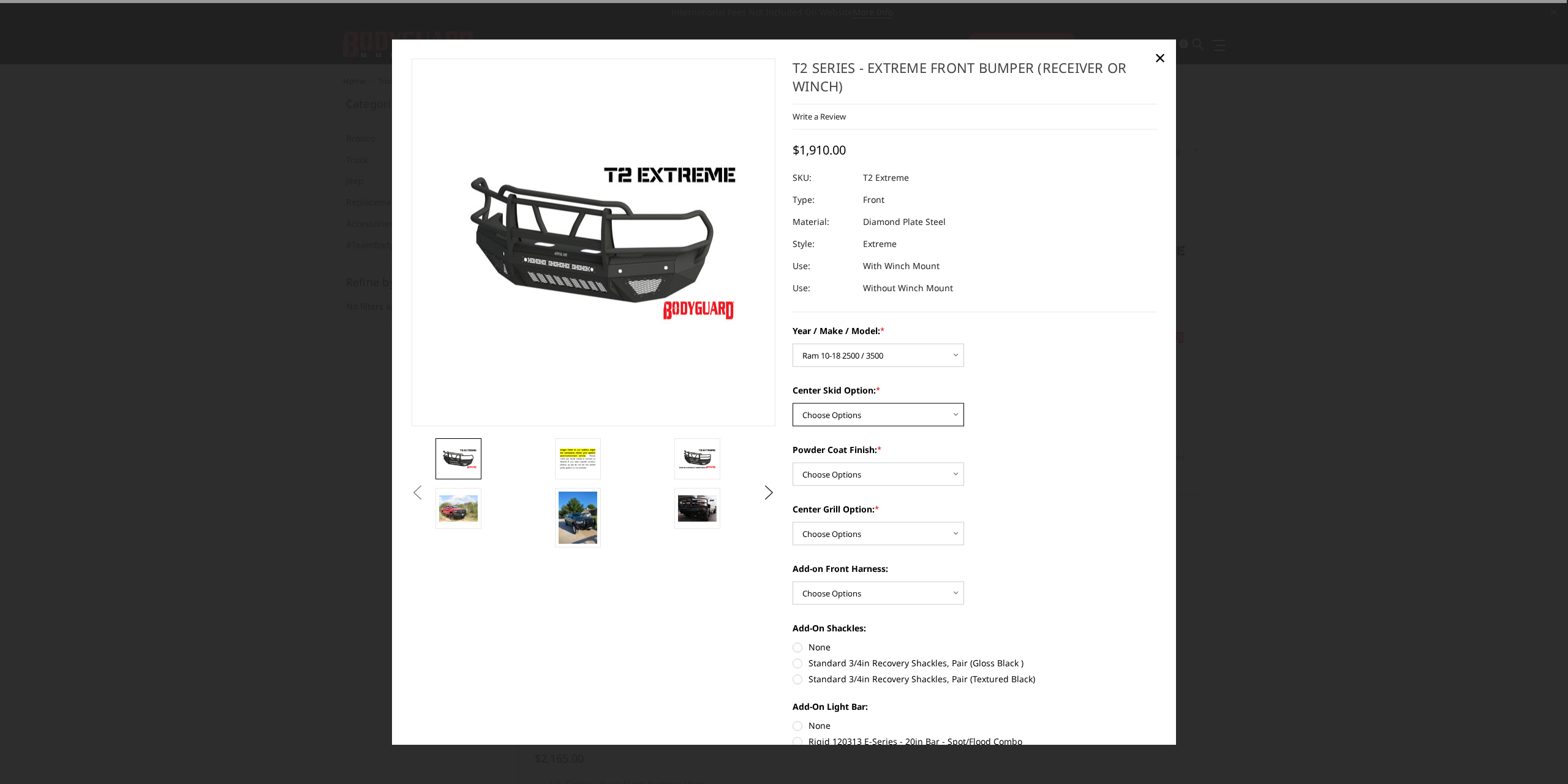
click at [866, 414] on select "Choose Options Standard center skid plate (included) Receiver tube Winch mount …" at bounding box center [879, 414] width 172 height 23
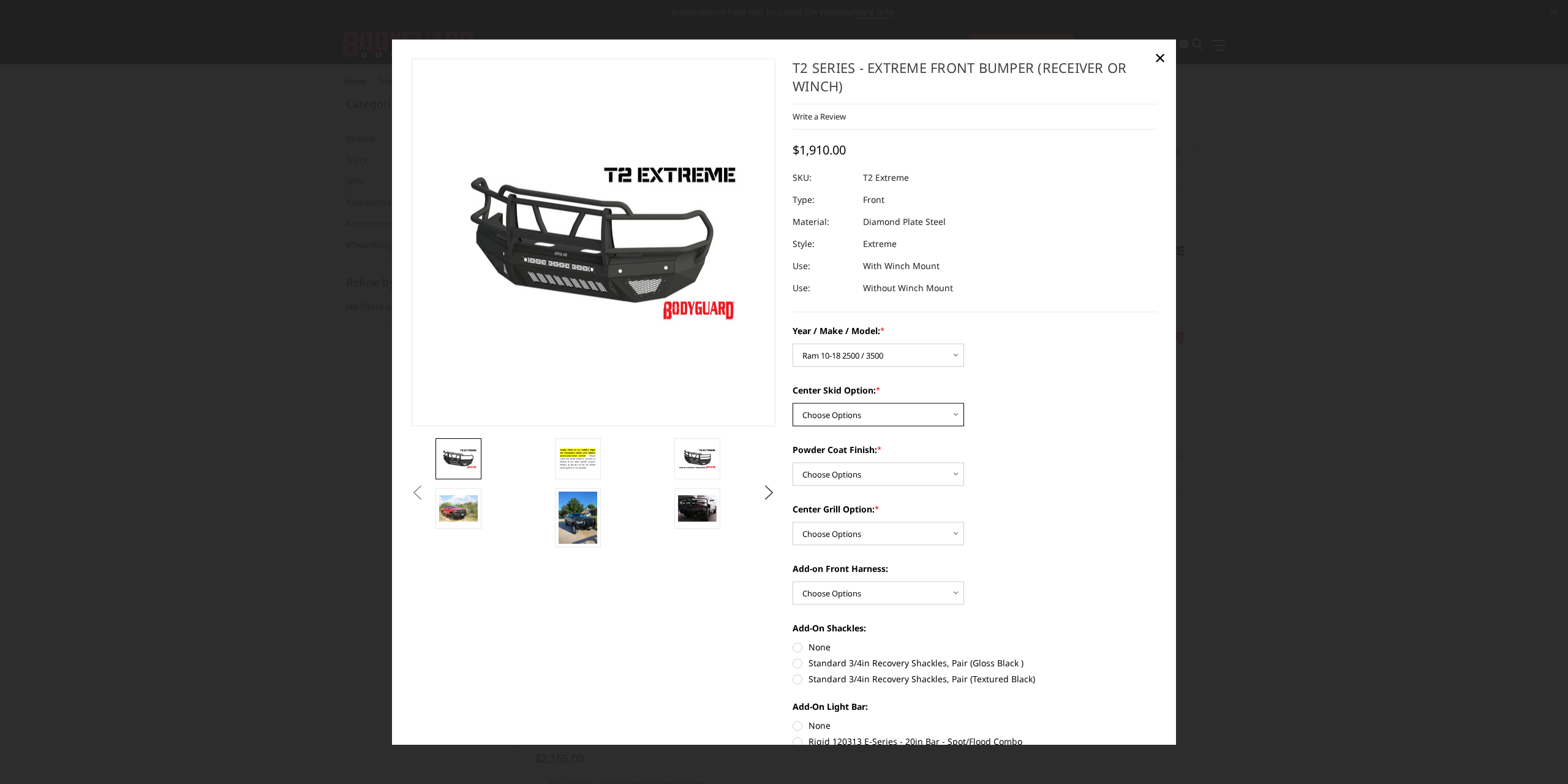
select select "624"
click at [793, 403] on select "Choose Options Standard center skid plate (included) Receiver tube Winch mount …" at bounding box center [879, 414] width 172 height 23
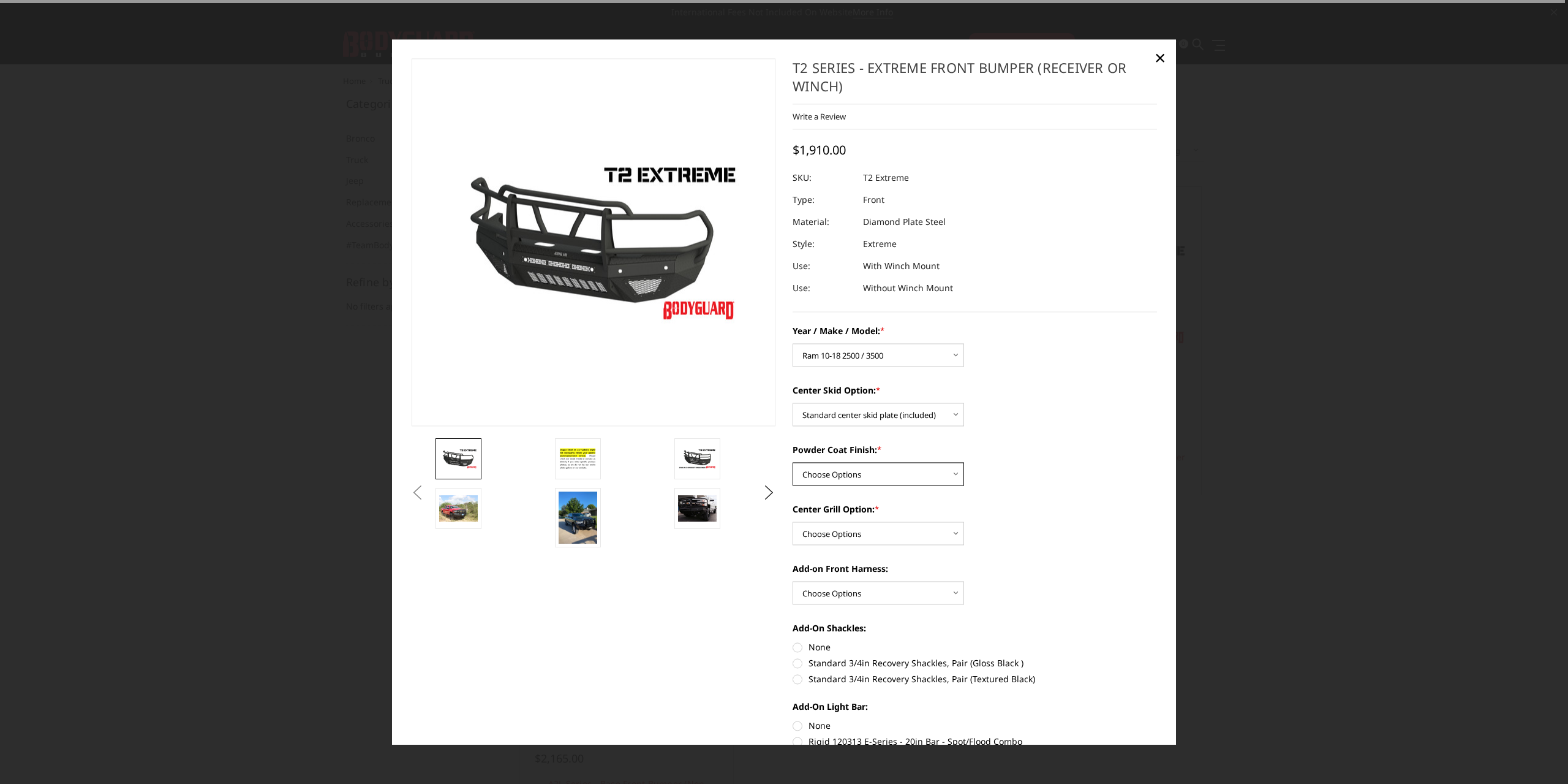
click at [865, 474] on select "Choose Options Bare metal Gloss Black Powder Coat Texture Black Powder Coat" at bounding box center [879, 473] width 172 height 23
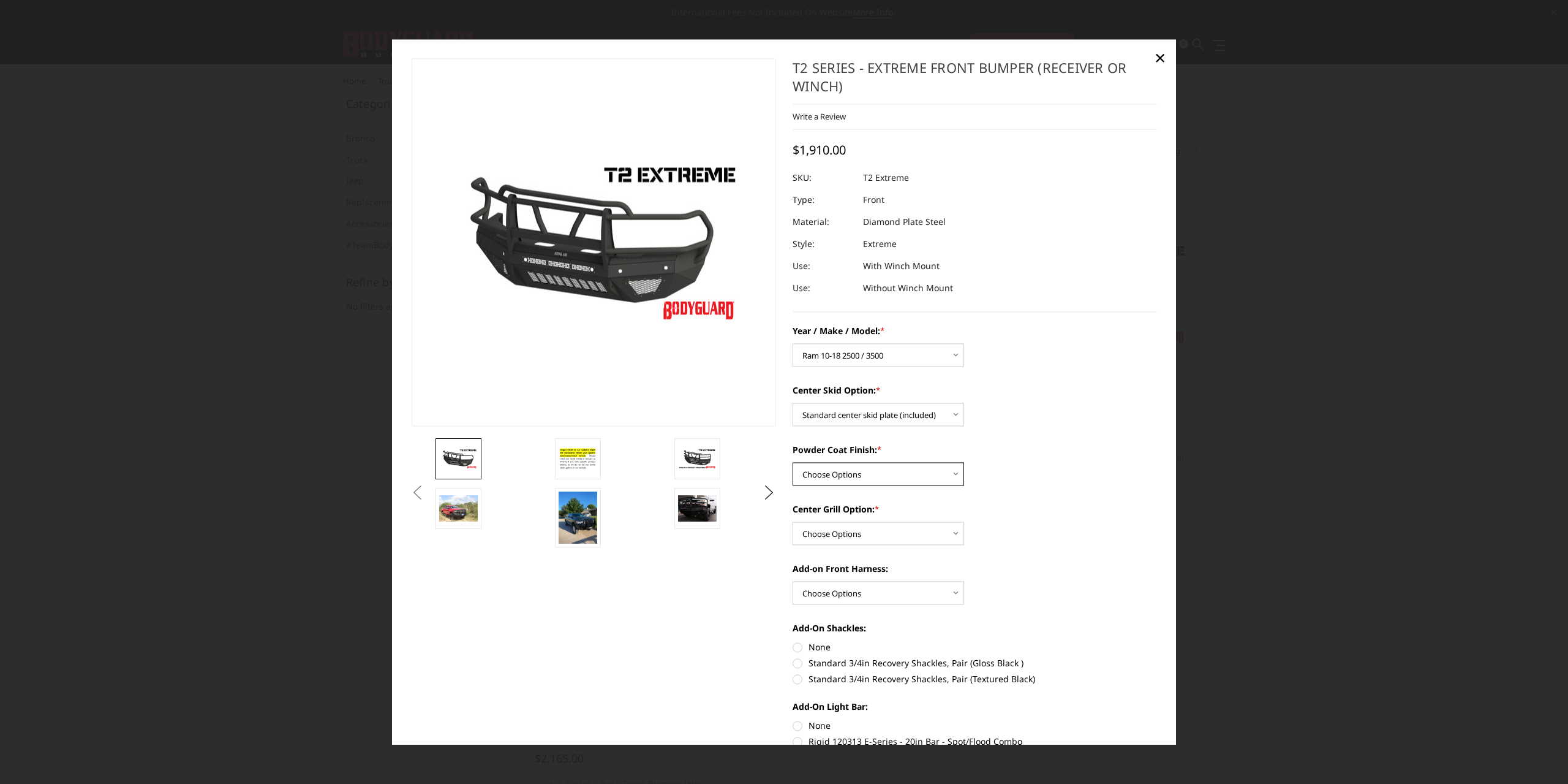
select select "665"
click at [793, 462] on select "Choose Options Bare metal Gloss Black Powder Coat Texture Black Powder Coat" at bounding box center [879, 473] width 172 height 23
click at [867, 529] on select "Choose Options Add expanded metal in center grill Decline this option" at bounding box center [879, 533] width 172 height 23
click at [793, 522] on select "Choose Options Add expanded metal in center grill Decline this option" at bounding box center [879, 533] width 172 height 23
click at [861, 535] on select "Choose Options Add expanded metal in center grill Decline this option" at bounding box center [879, 533] width 172 height 23
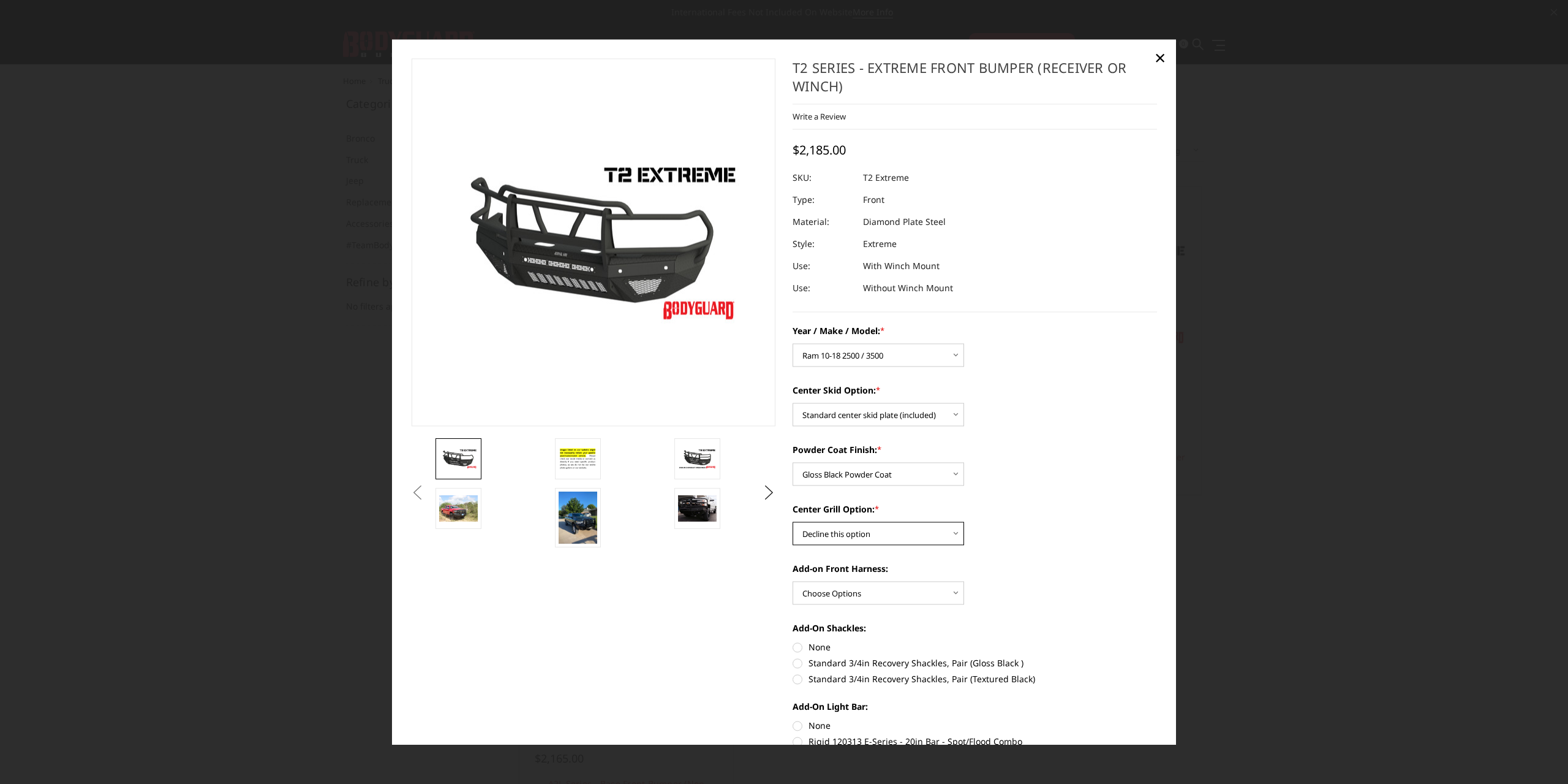
select select "1080"
click at [793, 522] on select "Choose Options Add expanded metal in center grill Decline this option" at bounding box center [879, 533] width 172 height 23
click at [881, 588] on select "Choose Options WITH front camera harness WITHOUT front camera harness" at bounding box center [879, 591] width 172 height 23
select select "1696"
click at [793, 581] on select "Choose Options WITH front camera harness WITHOUT front camera harness" at bounding box center [879, 591] width 172 height 23
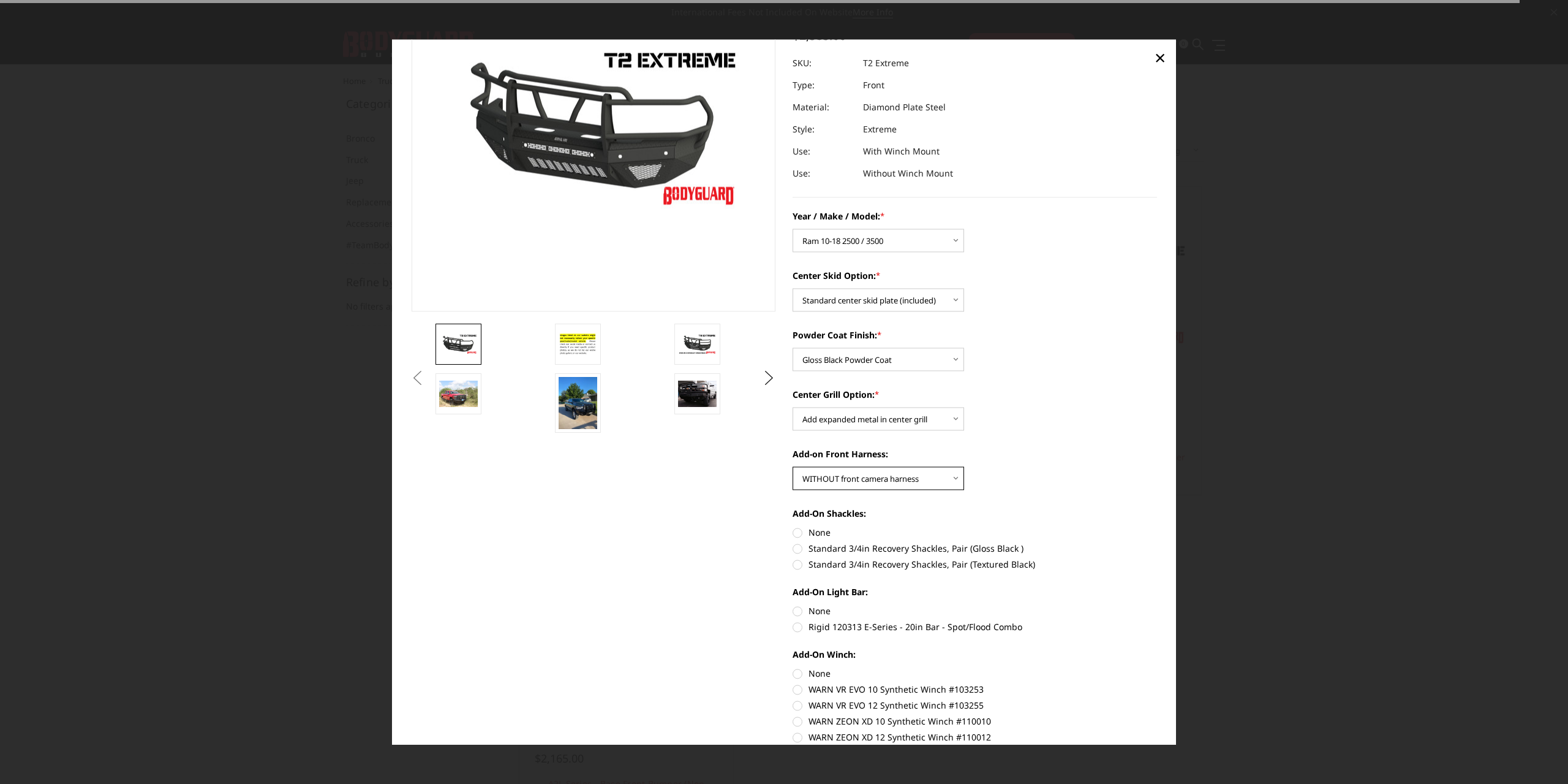
scroll to position [123, 0]
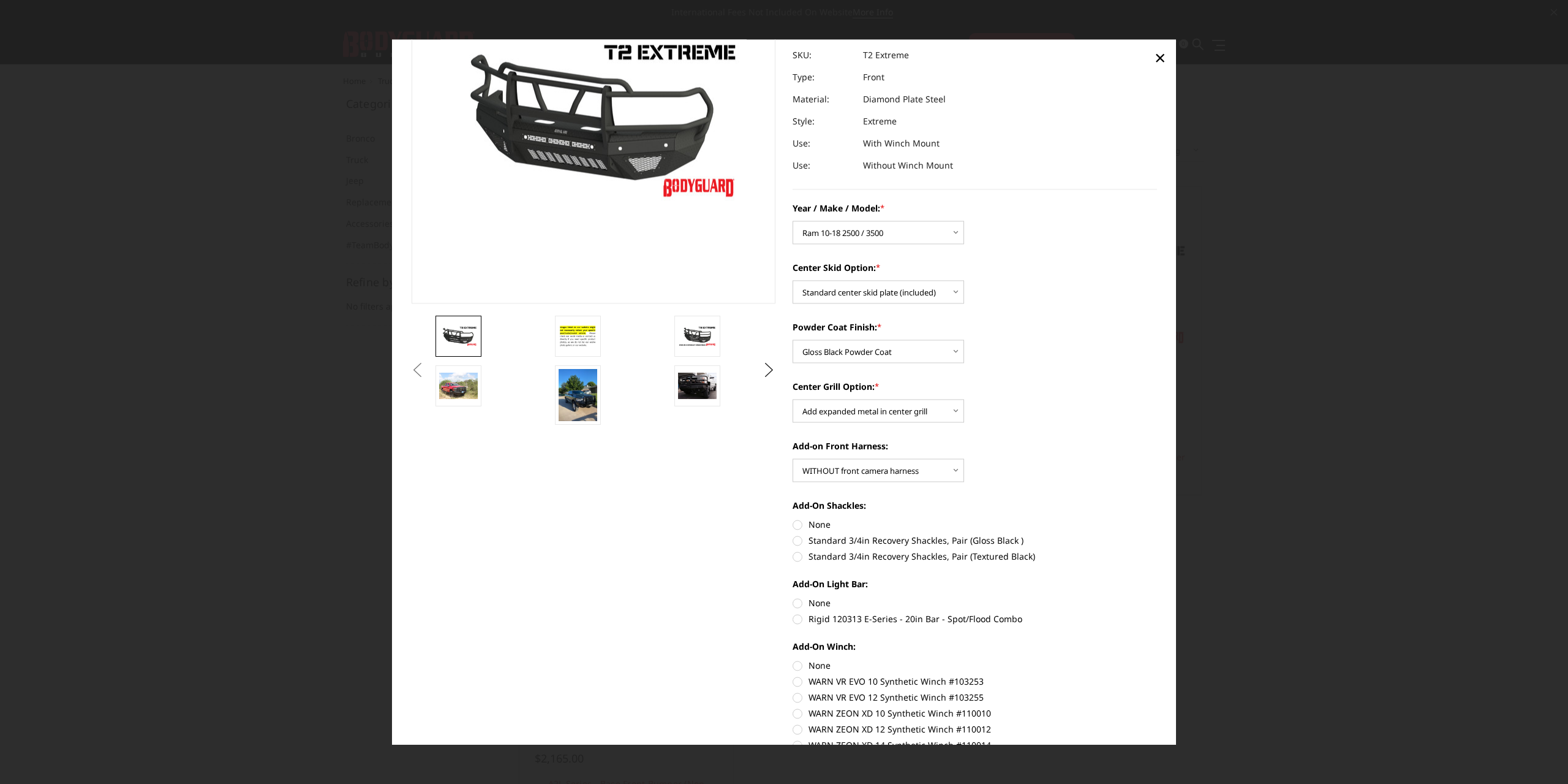
click at [813, 531] on label "None" at bounding box center [975, 524] width 364 height 13
click at [793, 519] on input "None" at bounding box center [793, 518] width 1 height 1
radio input "true"
click at [816, 594] on div "Add-On Light Bar: None Rigid 120313 E-Series - 20in Bar - Spot/Flood Combo" at bounding box center [975, 599] width 364 height 45
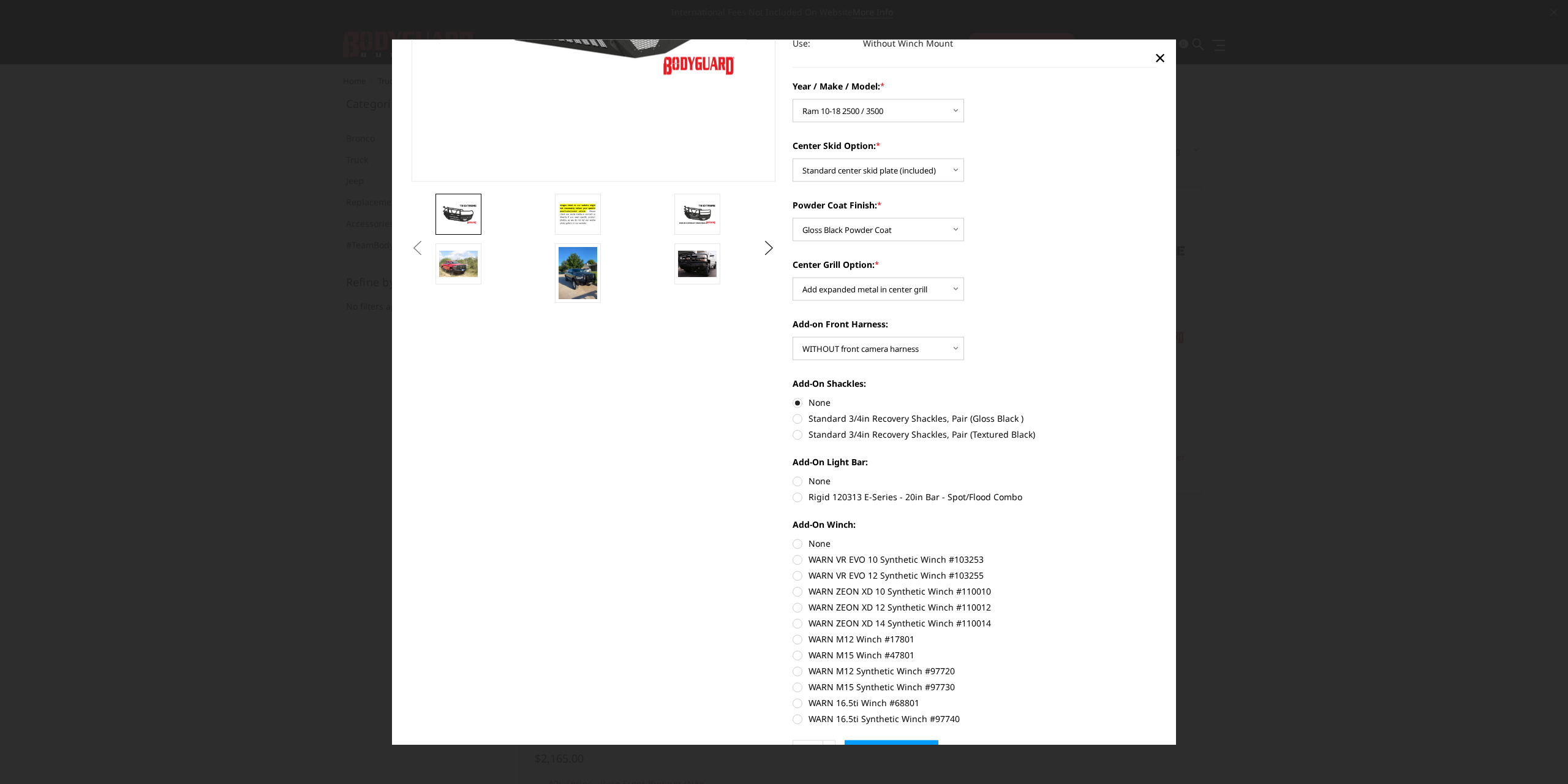
scroll to position [245, 0]
click at [795, 547] on label "None" at bounding box center [975, 542] width 364 height 13
click at [793, 537] on input "None" at bounding box center [793, 536] width 1 height 1
radio input "true"
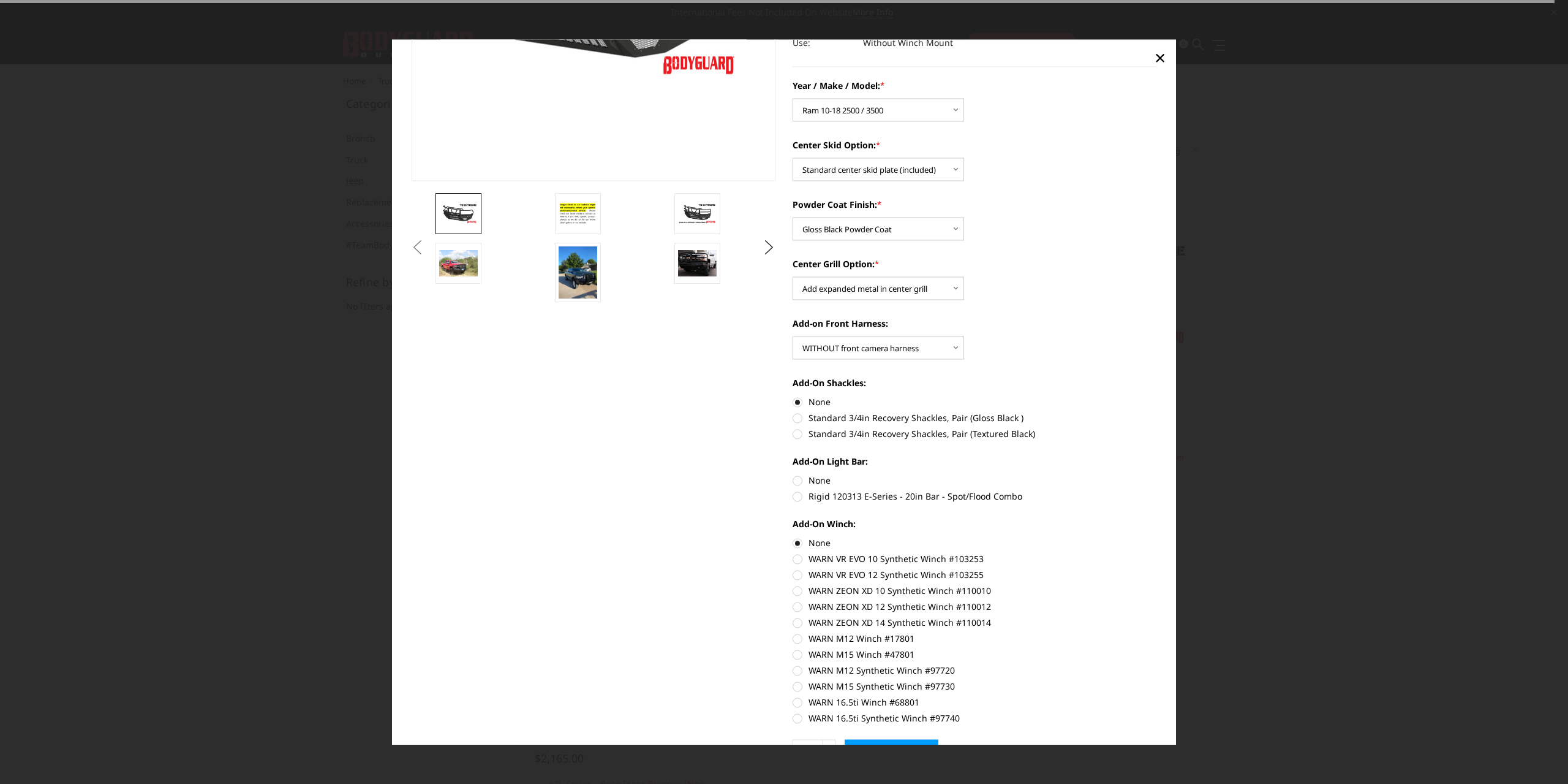
click at [797, 482] on label "None" at bounding box center [975, 480] width 364 height 13
click at [793, 474] on input "None" at bounding box center [793, 474] width 1 height 1
radio input "true"
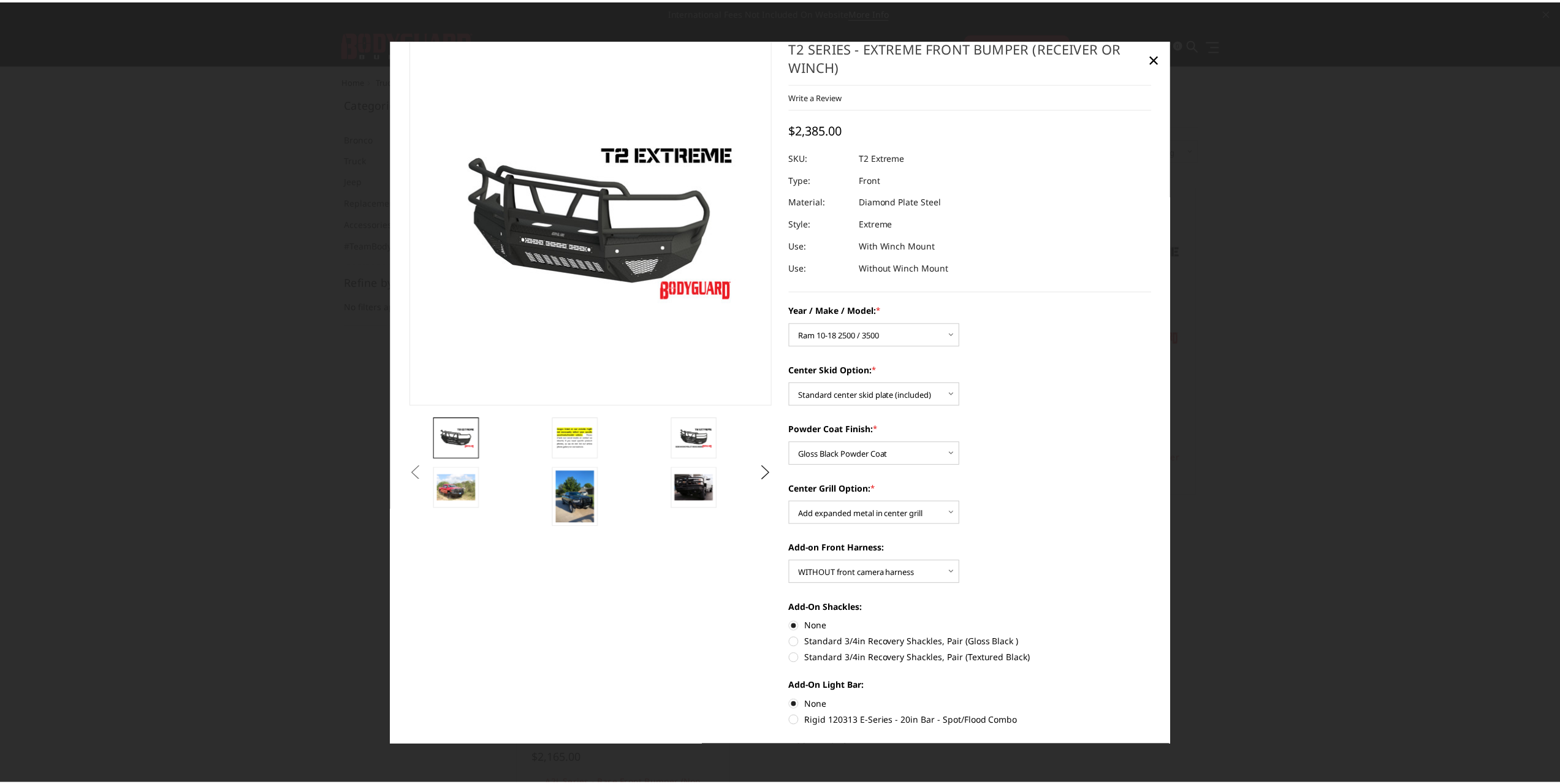
scroll to position [0, 0]
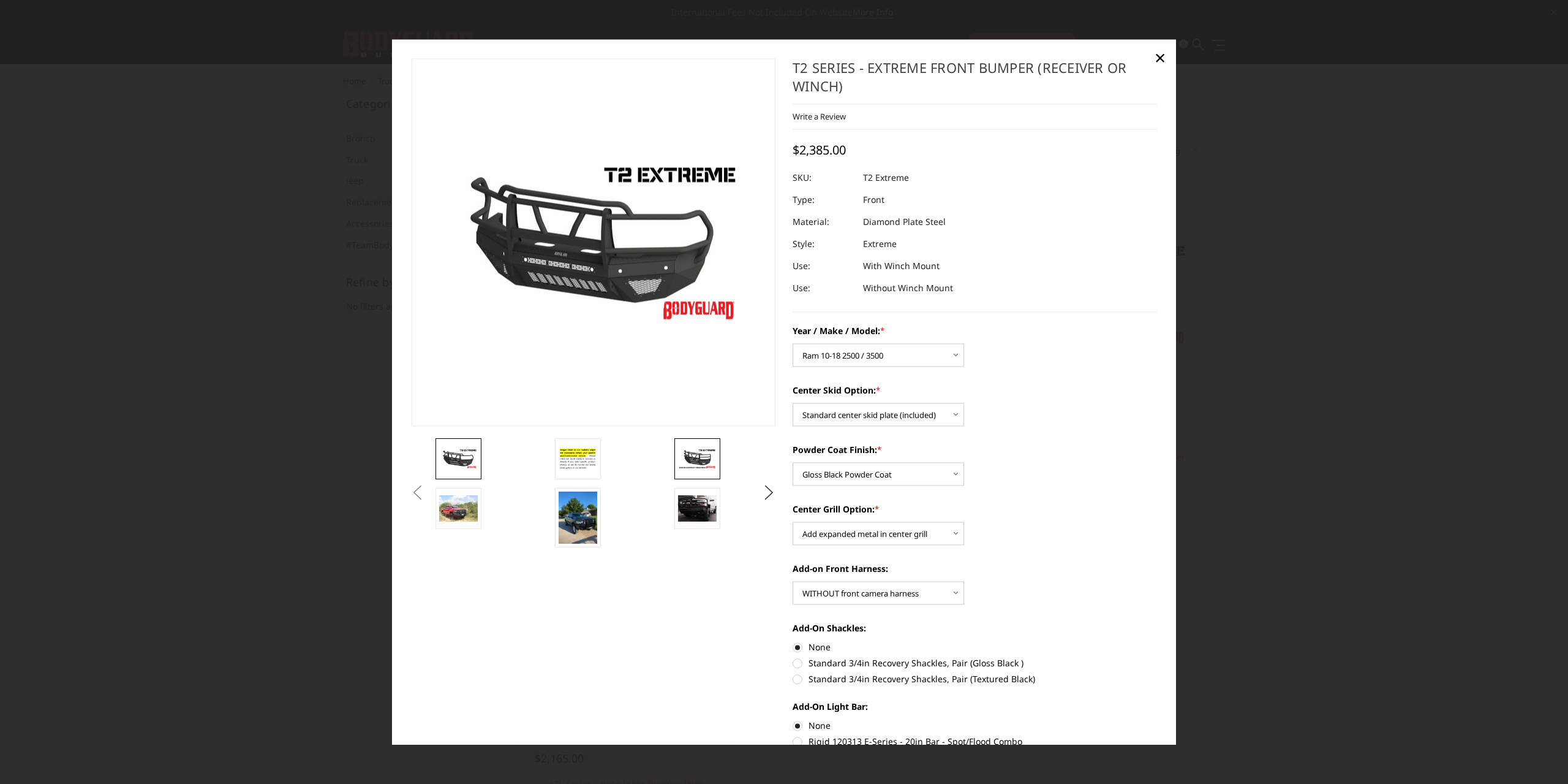
click at [690, 459] on img at bounding box center [697, 458] width 39 height 21
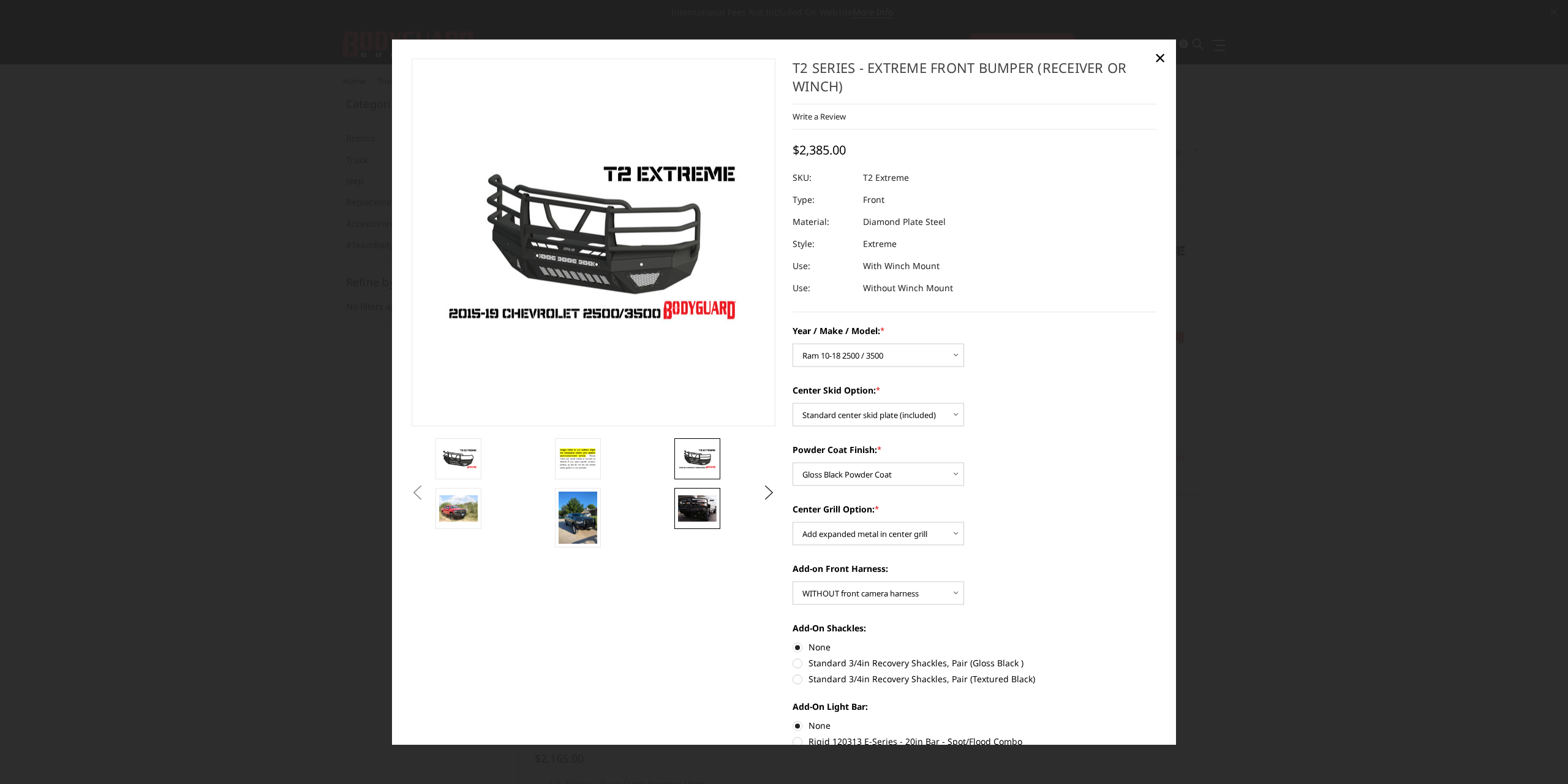
click at [694, 506] on img at bounding box center [697, 508] width 39 height 26
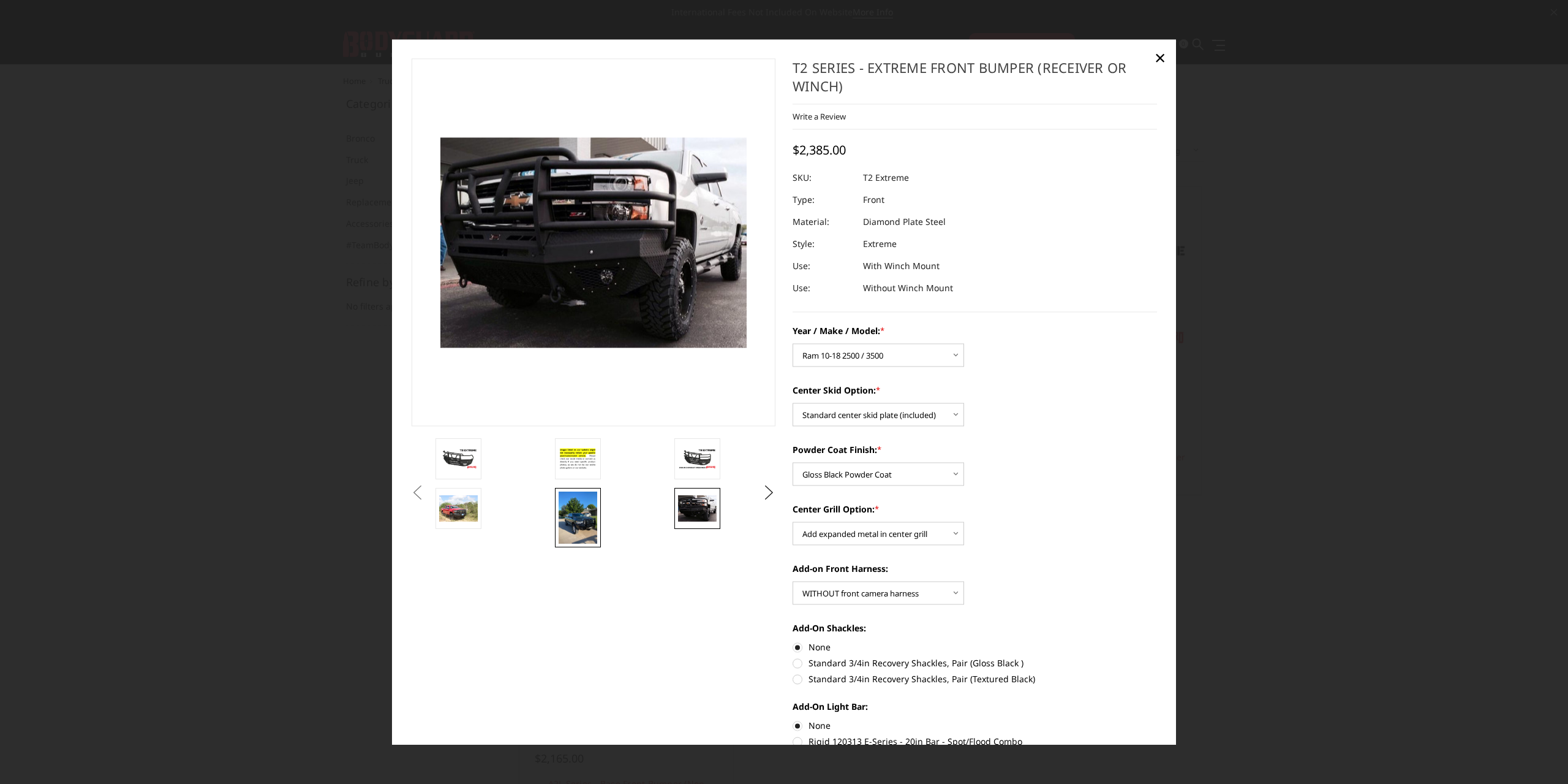
click at [590, 519] on img at bounding box center [578, 518] width 39 height 52
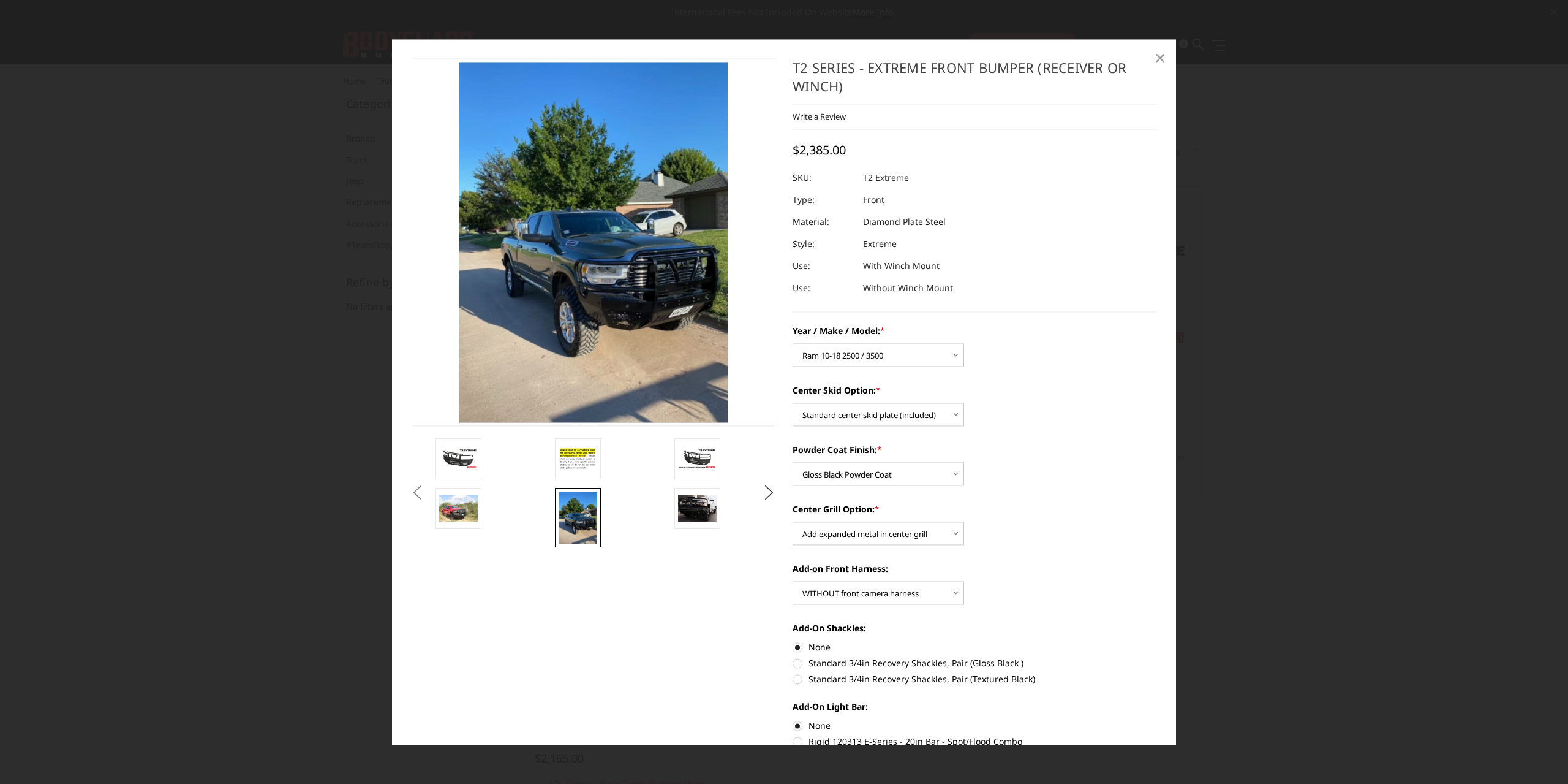
click at [1156, 58] on span "×" at bounding box center [1160, 58] width 11 height 26
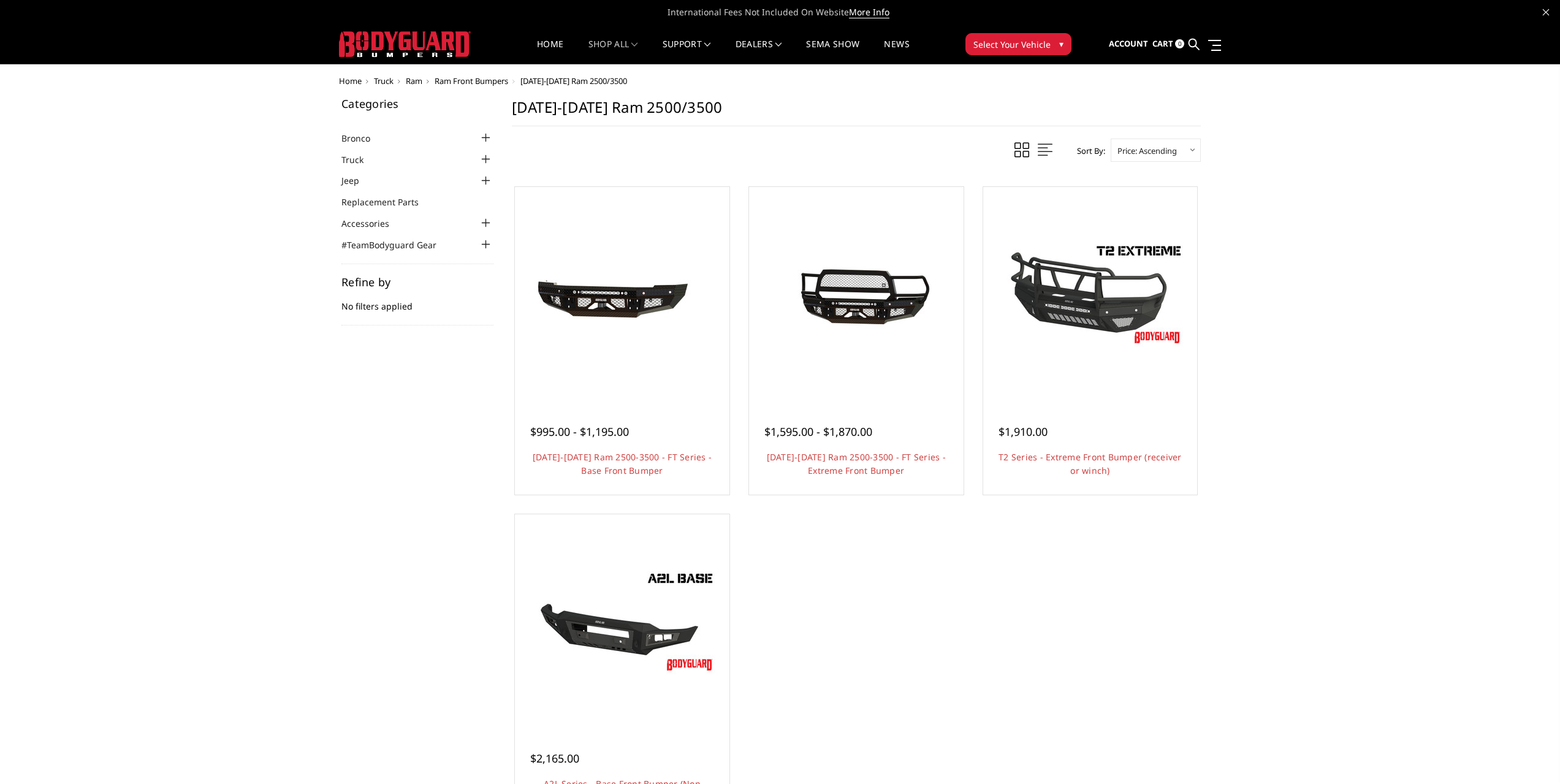
click at [1028, 51] on button "Select Your Vehicle ▾" at bounding box center [1018, 44] width 106 height 22
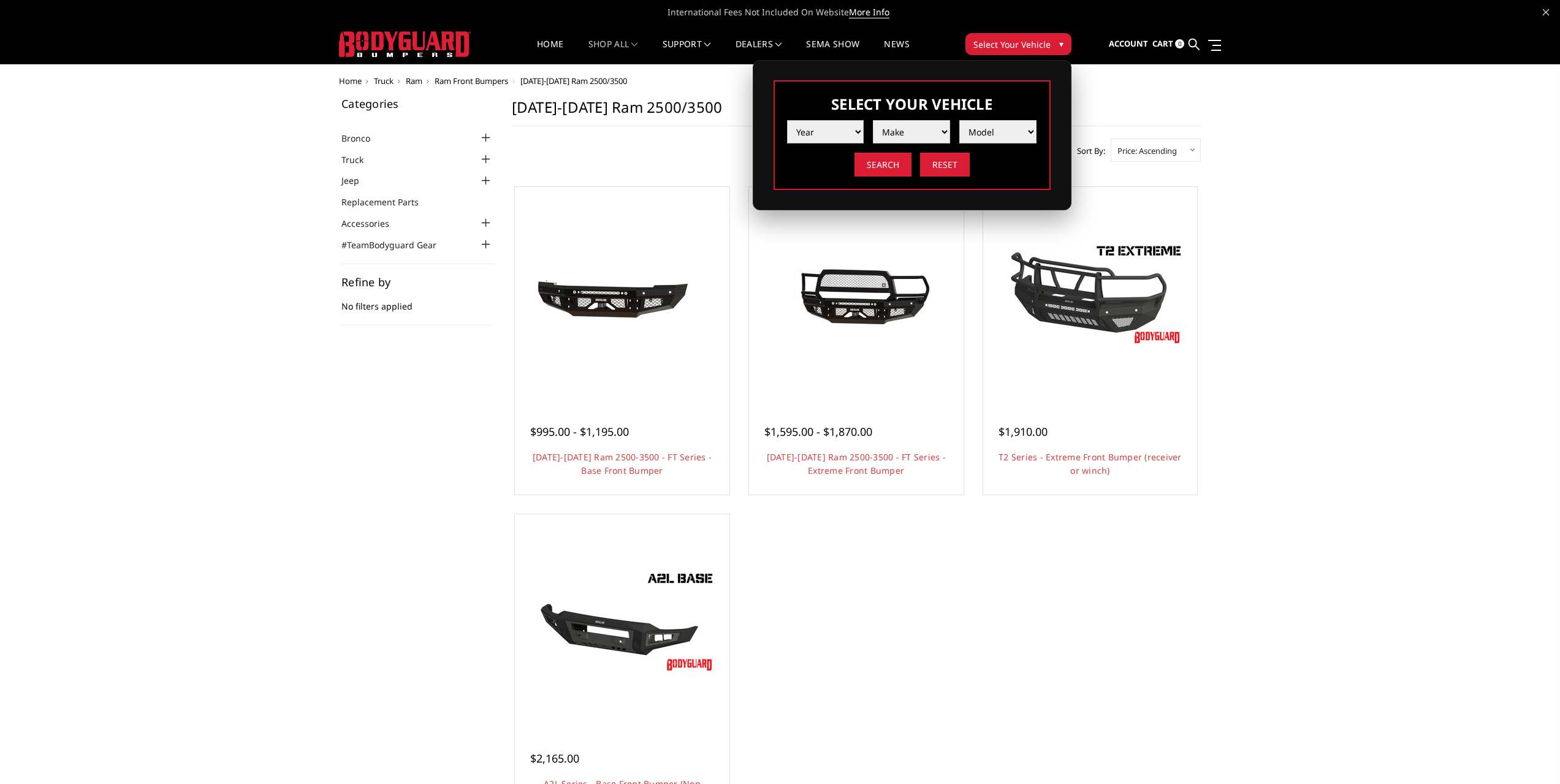
click at [812, 137] on select "Year [DATE] 2024 2023 2022 2021 2020 2019 2018 2017 2016 2015 2014 2013 2012 20…" at bounding box center [825, 131] width 77 height 23
select select "yr_2017"
click at [787, 120] on select "Year [DATE] 2024 2023 2022 2021 2020 2019 2018 2017 2016 2015 2014 2013 2012 20…" at bounding box center [825, 131] width 77 height 23
drag, startPoint x: 907, startPoint y: 126, endPoint x: 914, endPoint y: 127, distance: 7.1
click at [908, 125] on select "Make Chevrolet Ford GMC Nissan Ram Toyota" at bounding box center [911, 131] width 77 height 23
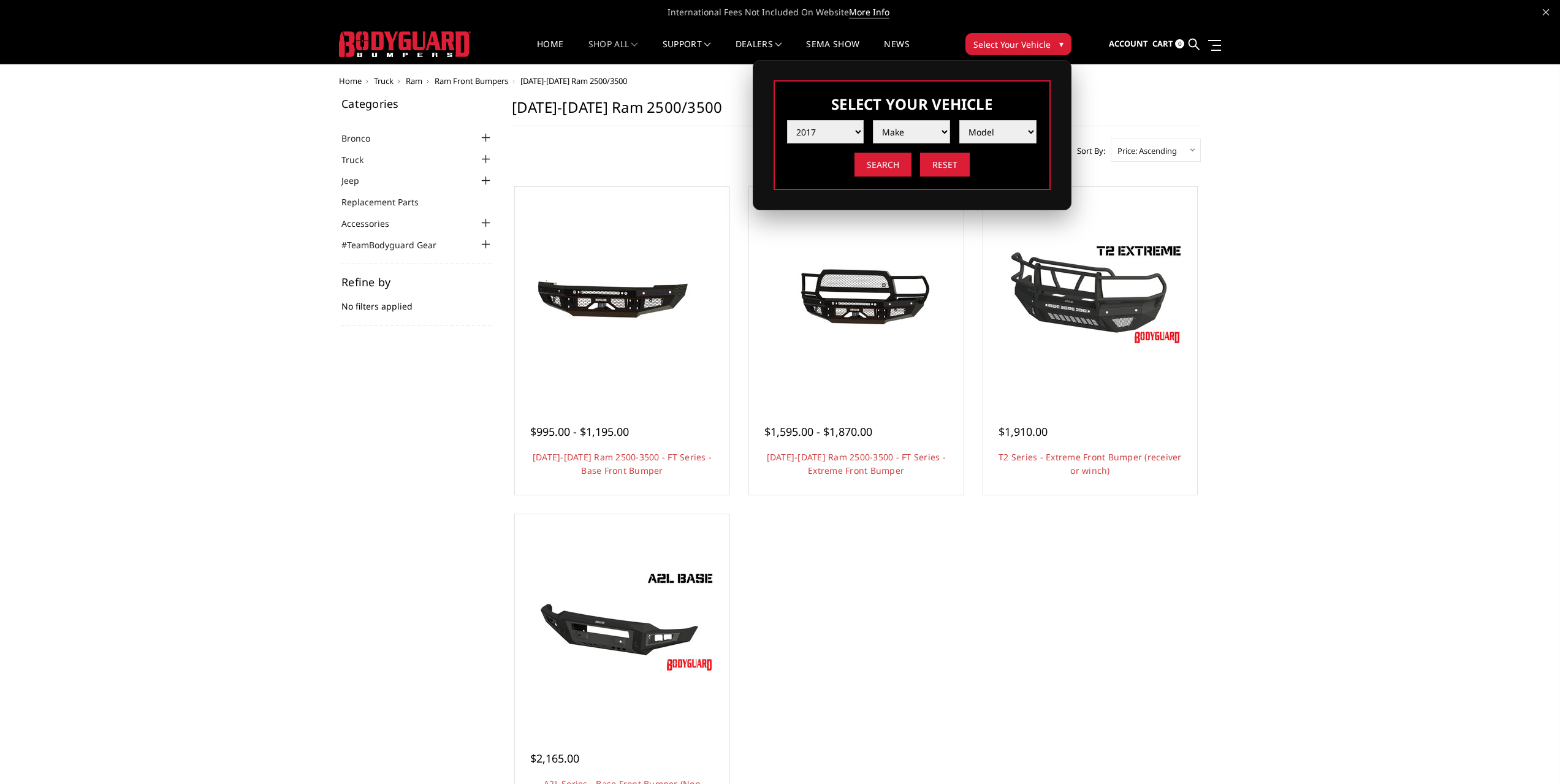
select select "mk_ram"
click at [873, 120] on select "Make Chevrolet Ford GMC Nissan Ram Toyota" at bounding box center [911, 131] width 77 height 23
drag, startPoint x: 972, startPoint y: 125, endPoint x: 978, endPoint y: 126, distance: 6.1
click at [973, 125] on select "Model 1500 5-Lug 1500 Rebel 2500 / 3500 4500 / 5500" at bounding box center [997, 131] width 77 height 23
select select "md_2500-3500"
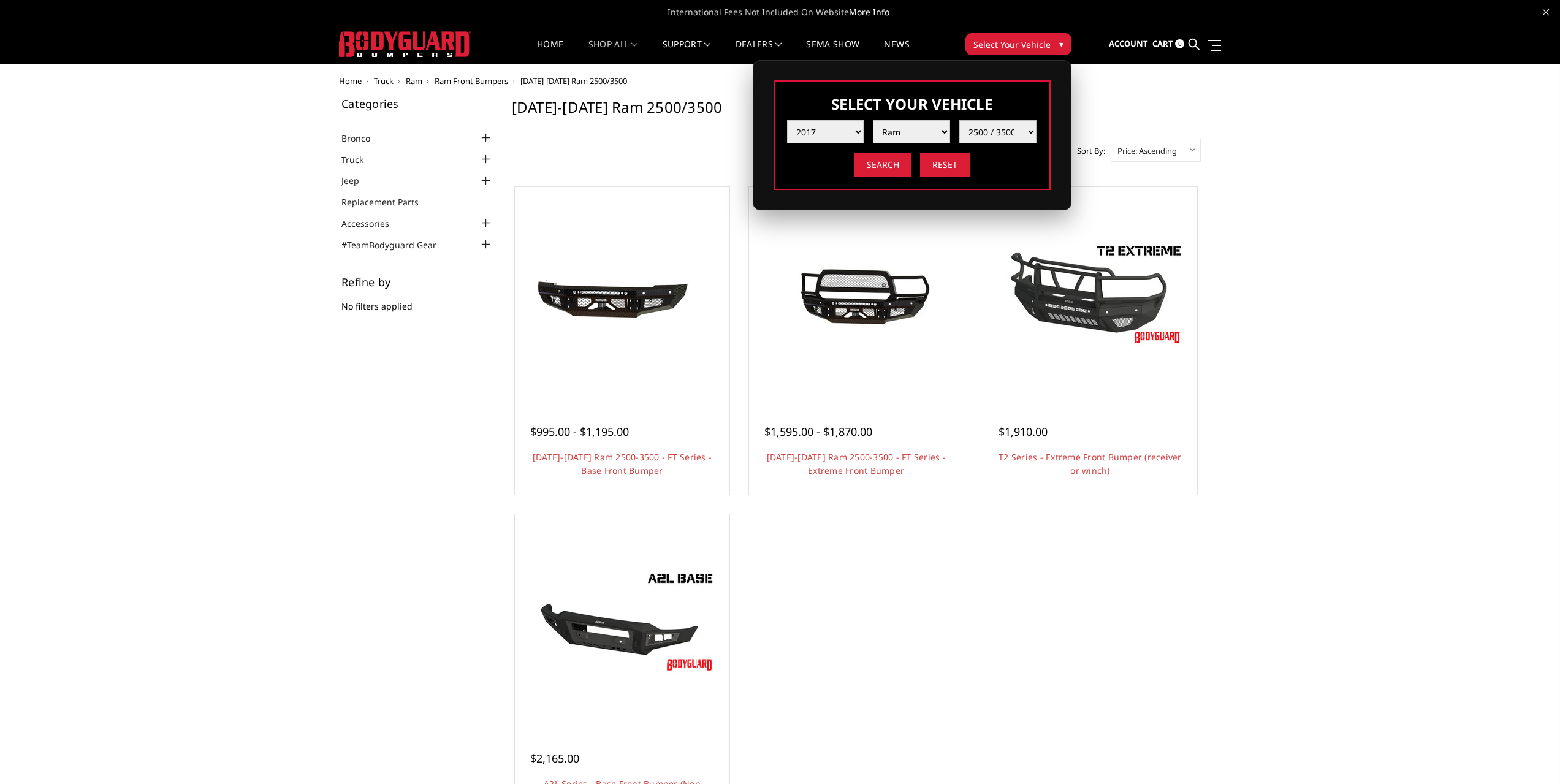
click at [959, 120] on select "Model 1500 5-Lug 1500 Rebel 2500 / 3500 4500 / 5500" at bounding box center [997, 131] width 77 height 23
click at [886, 166] on input "Search" at bounding box center [882, 165] width 57 height 24
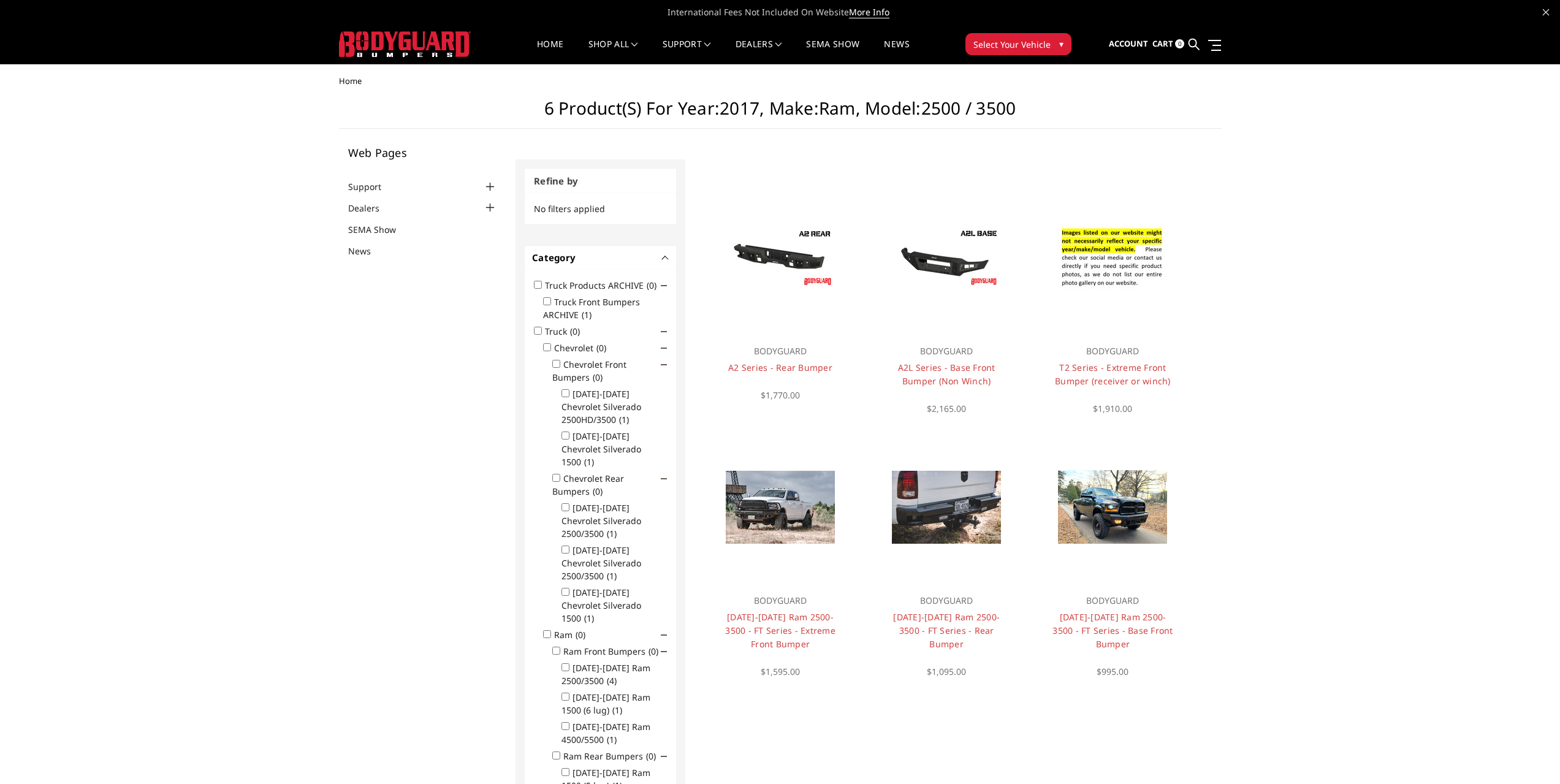
drag, startPoint x: 1129, startPoint y: 184, endPoint x: 1113, endPoint y: 181, distance: 16.3
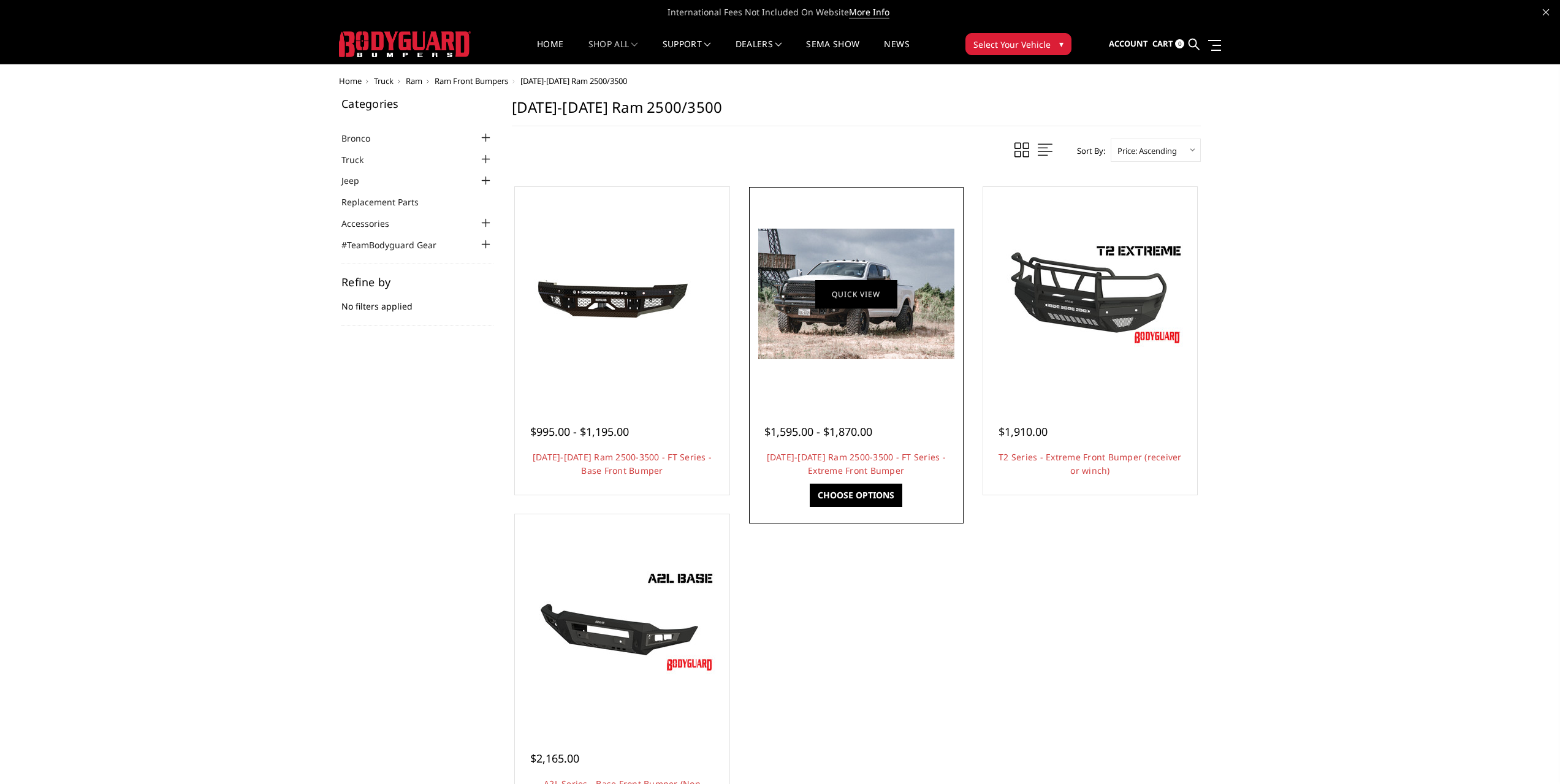
click at [862, 301] on link "Quick view" at bounding box center [856, 293] width 82 height 29
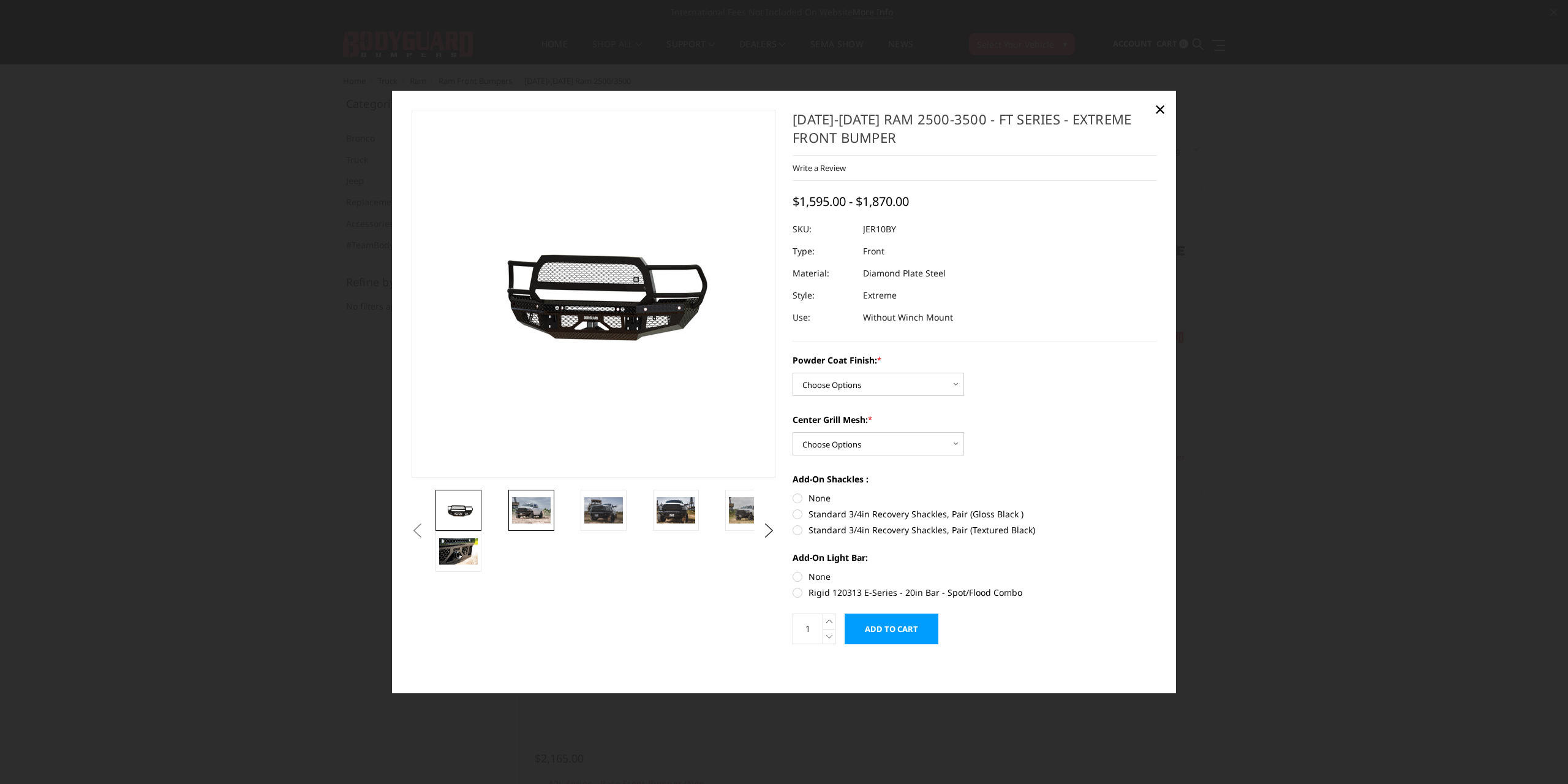
click at [541, 515] on img at bounding box center [531, 511] width 39 height 26
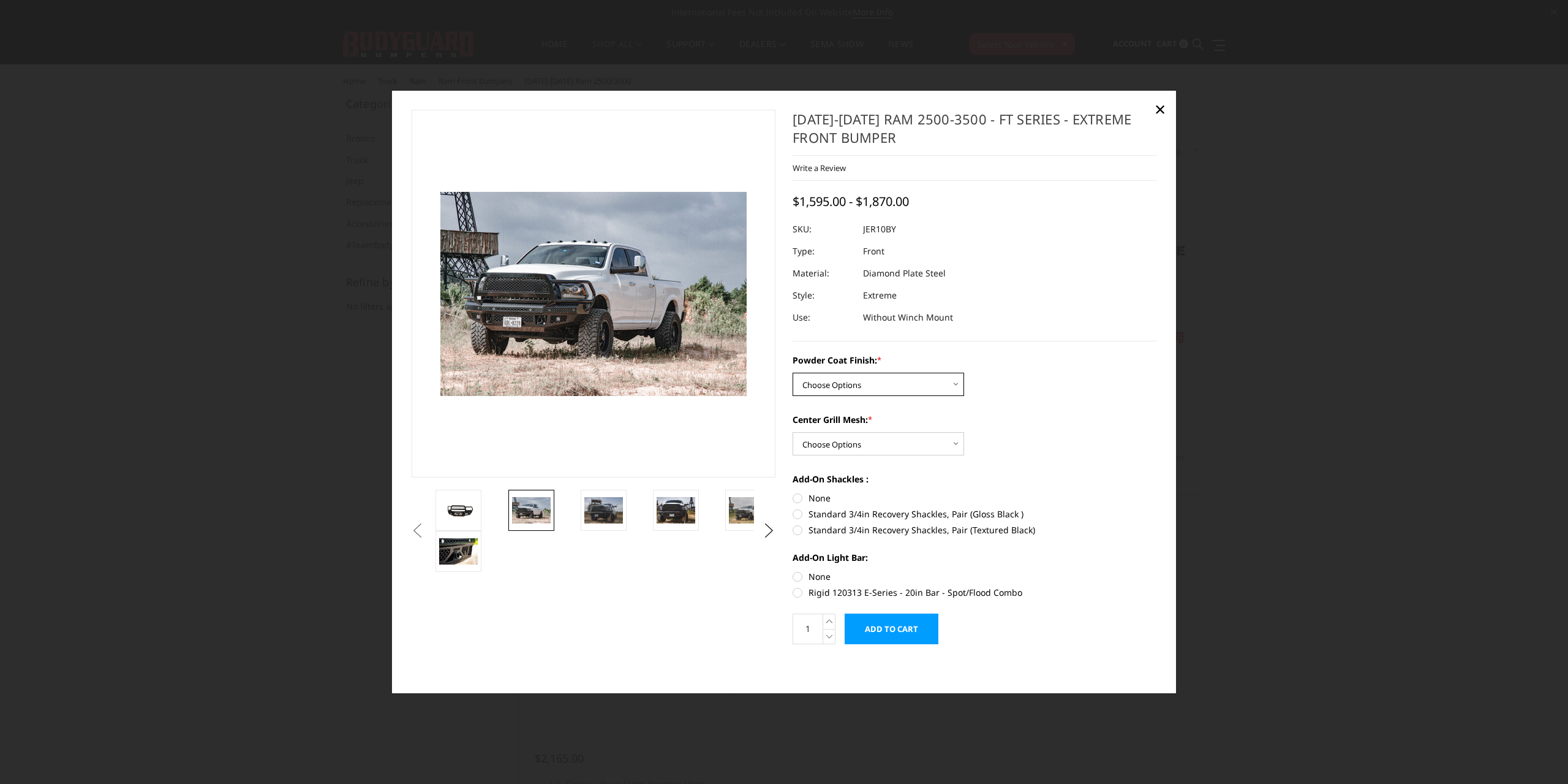
click at [860, 382] on select "Choose Options Bare Metal Gloss Black Powder Coat Textured Black Powder Coat" at bounding box center [879, 383] width 172 height 23
click at [862, 384] on select "Choose Options Bare Metal Gloss Black Powder Coat Textured Black Powder Coat" at bounding box center [879, 383] width 172 height 23
click at [1161, 106] on span "×" at bounding box center [1160, 109] width 11 height 26
